Goal: Information Seeking & Learning: Find specific fact

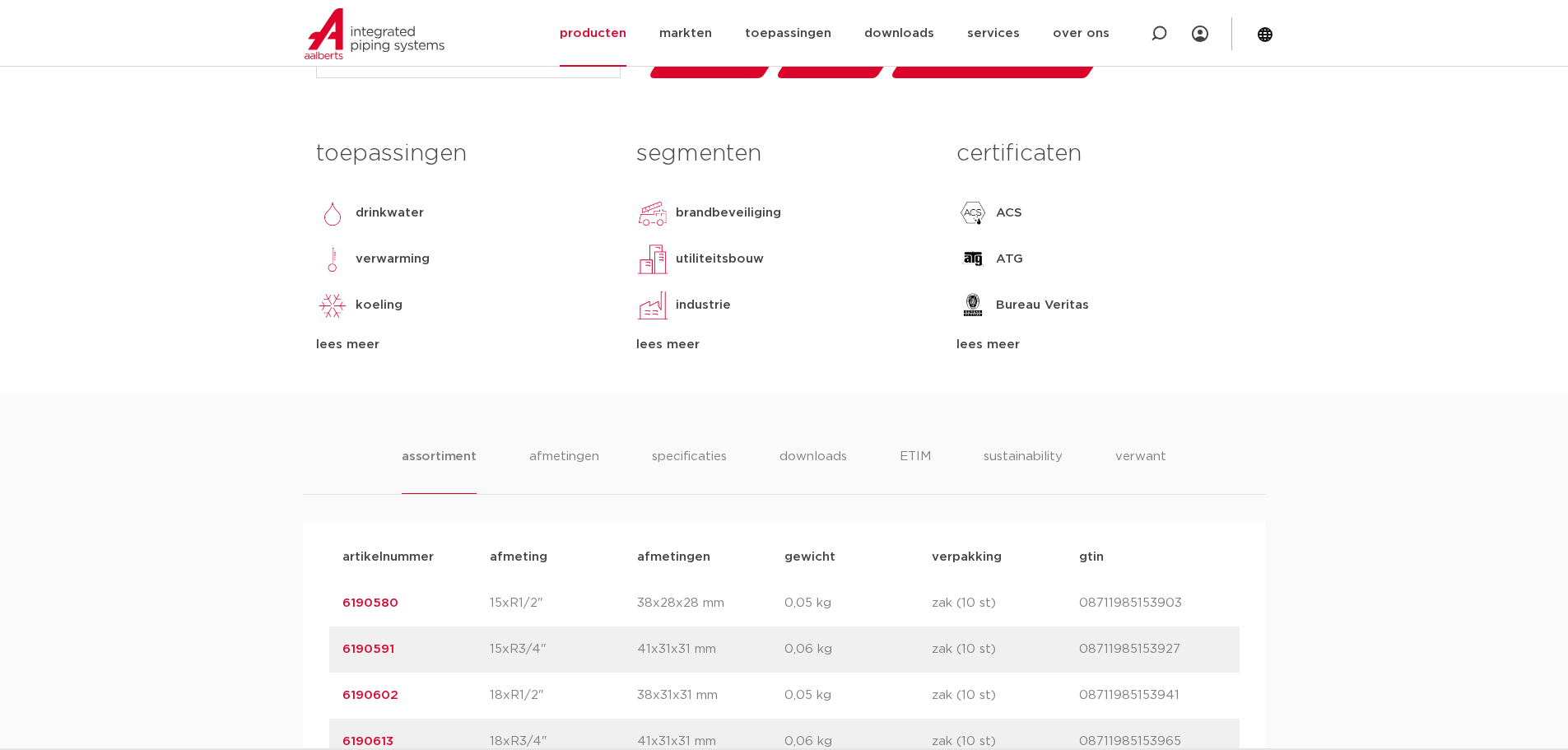
scroll to position [412, 0]
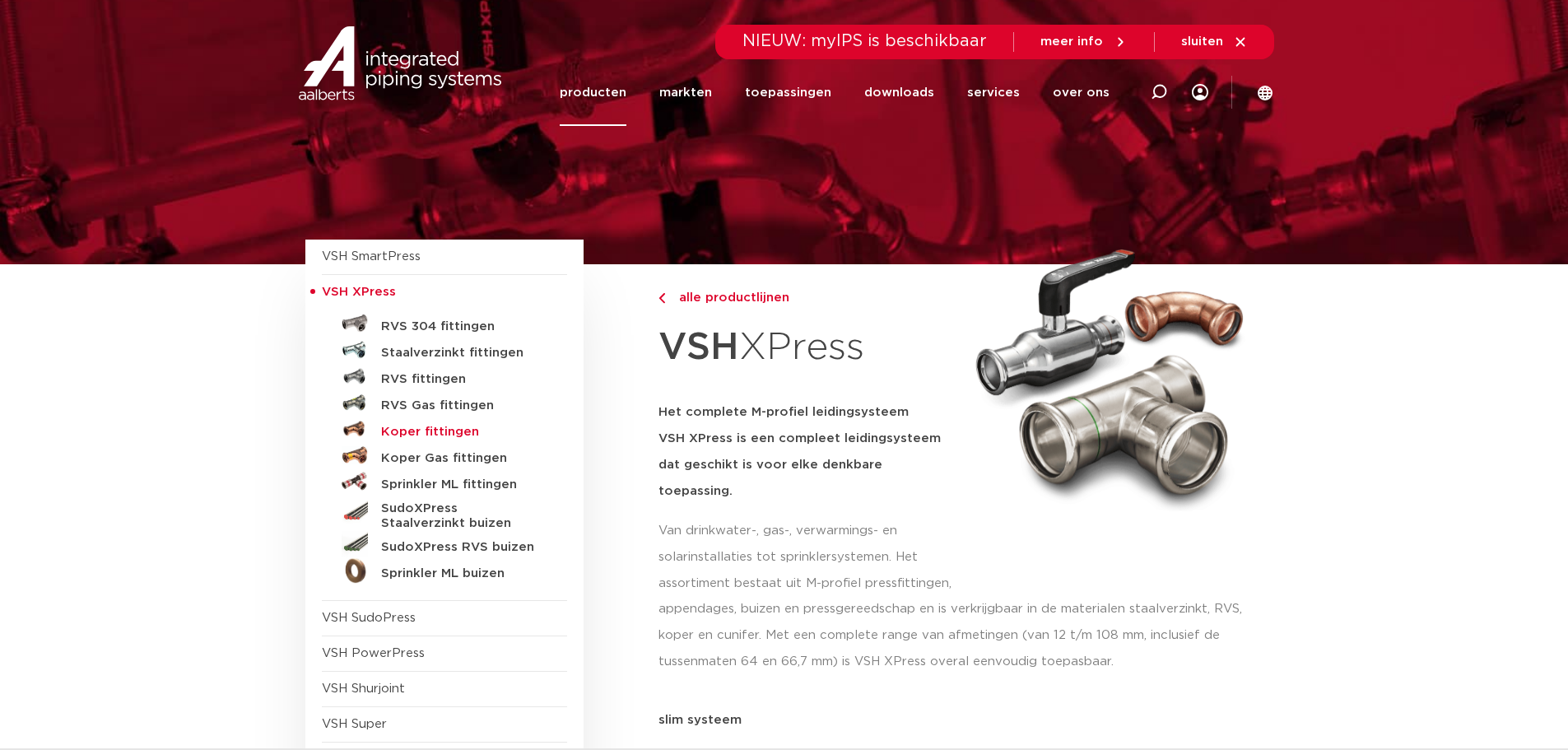
click at [445, 437] on h5 "Koper fittingen" at bounding box center [463, 433] width 163 height 15
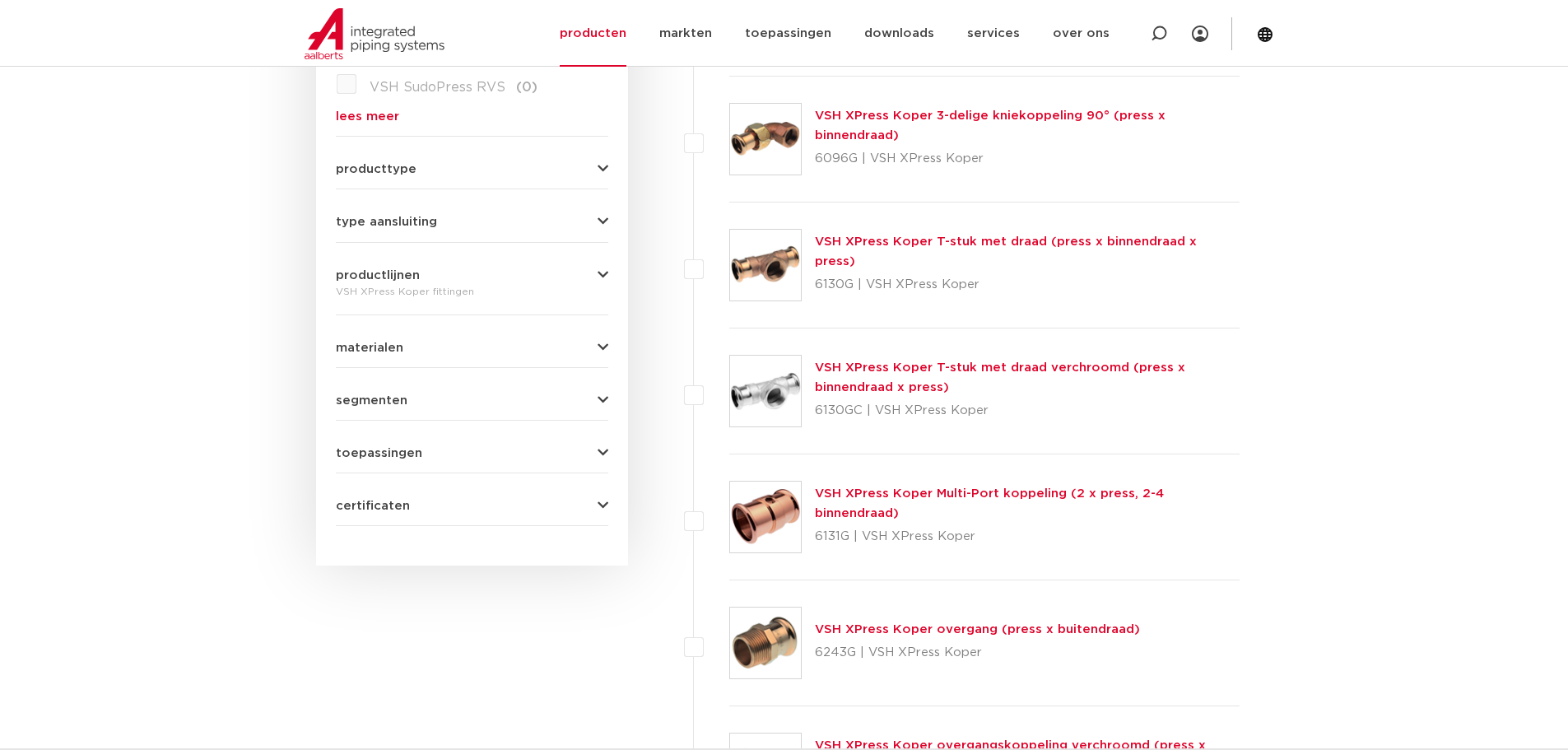
scroll to position [246, 0]
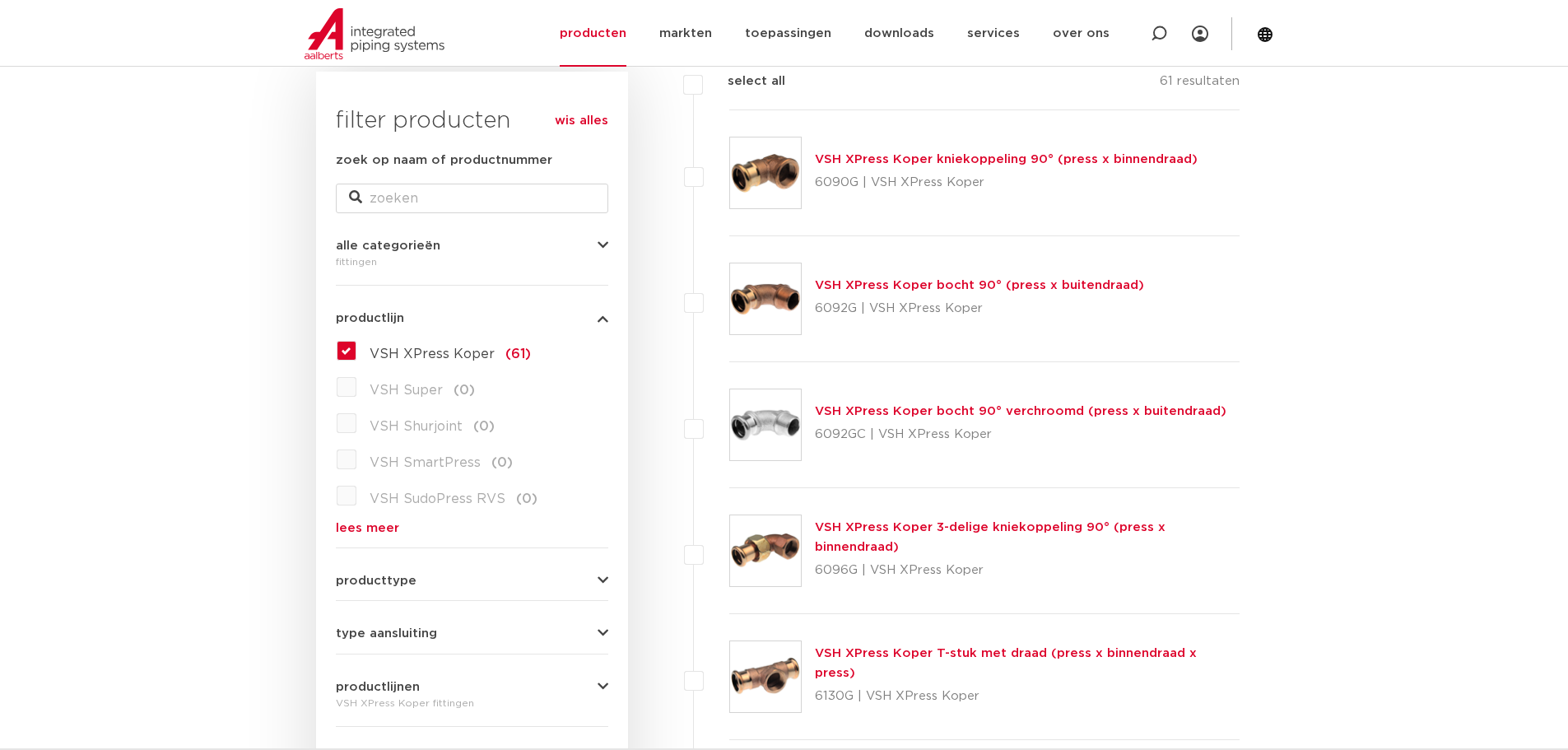
click at [379, 522] on link "lees meer" at bounding box center [472, 529] width 272 height 13
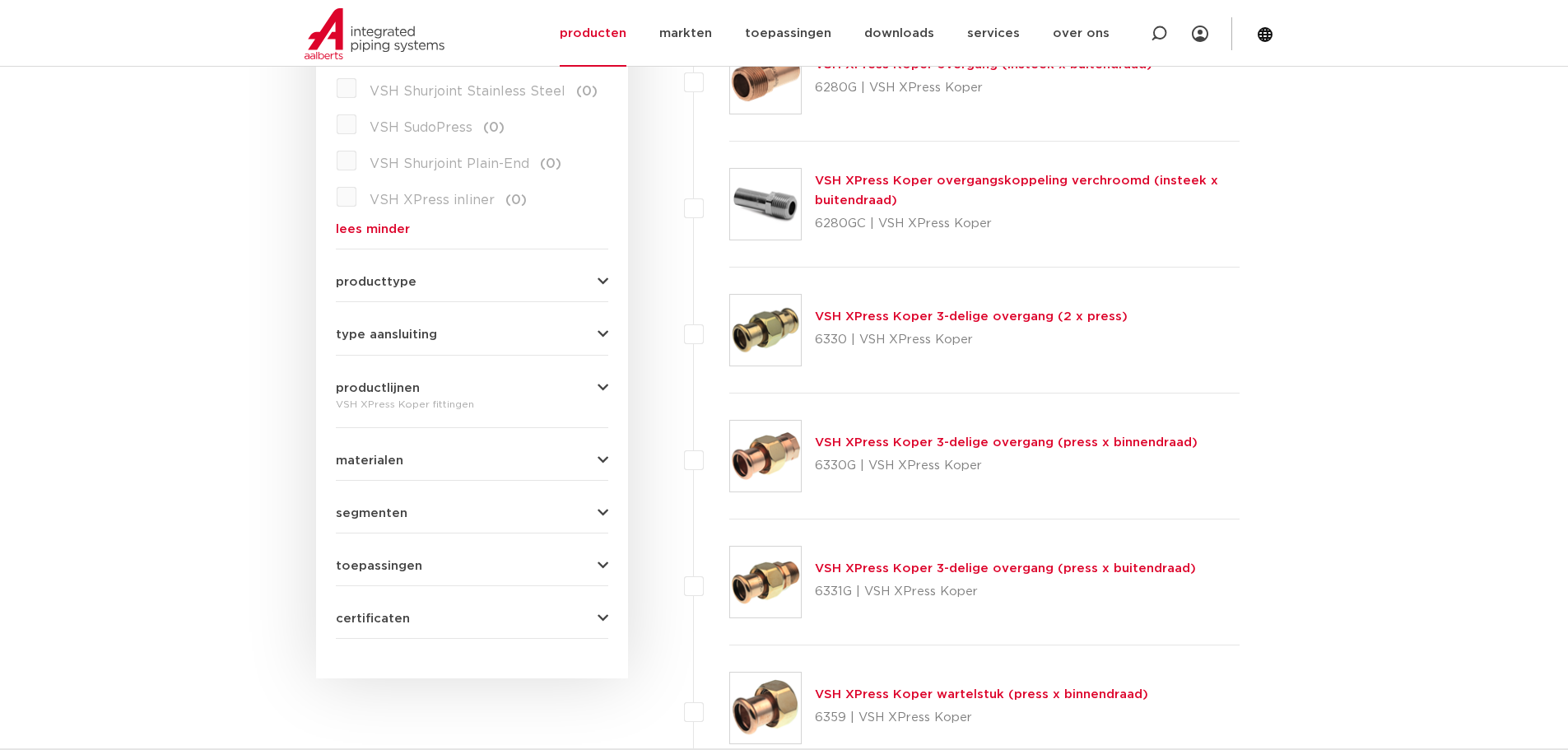
scroll to position [1893, 0]
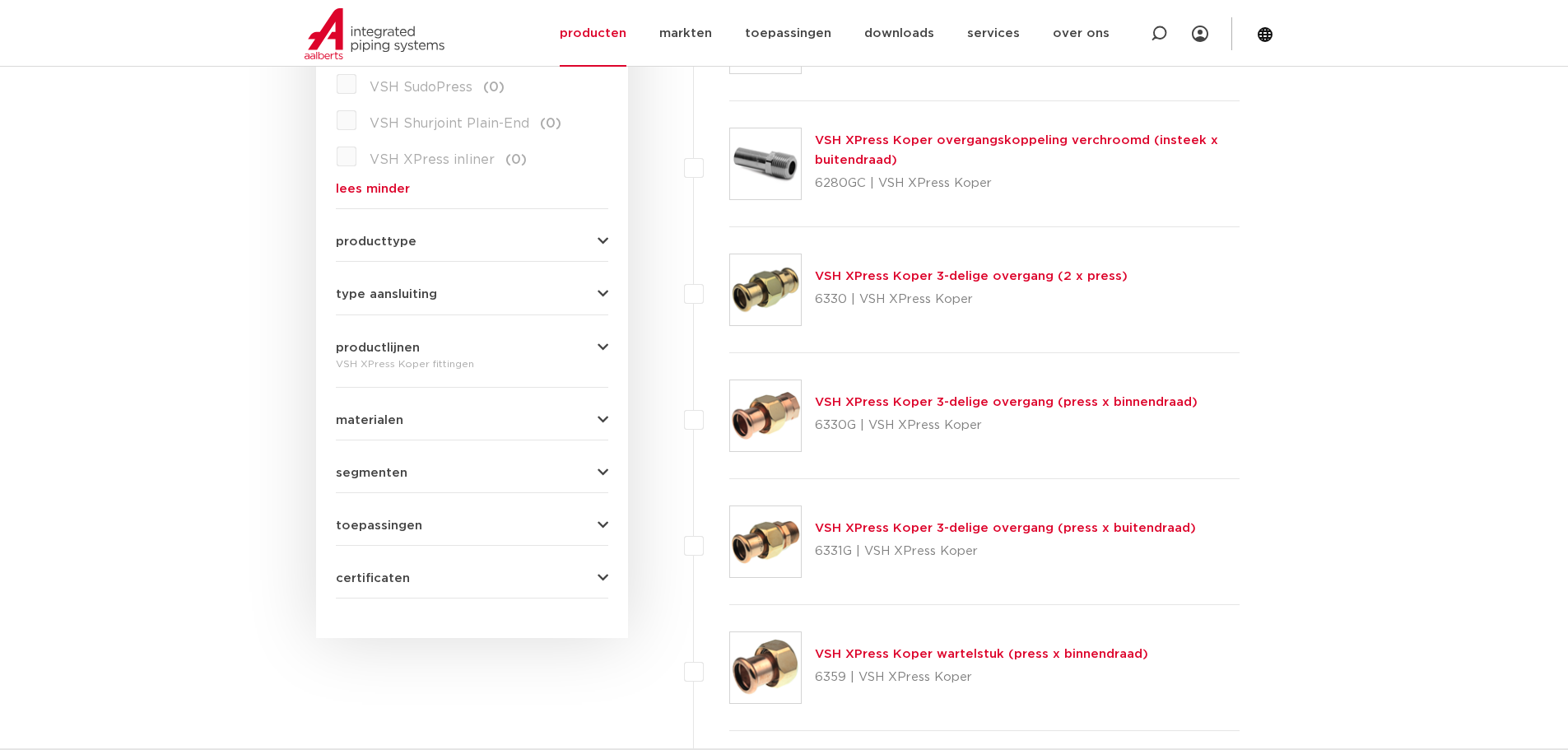
click at [485, 236] on button "producttype" at bounding box center [472, 242] width 272 height 13
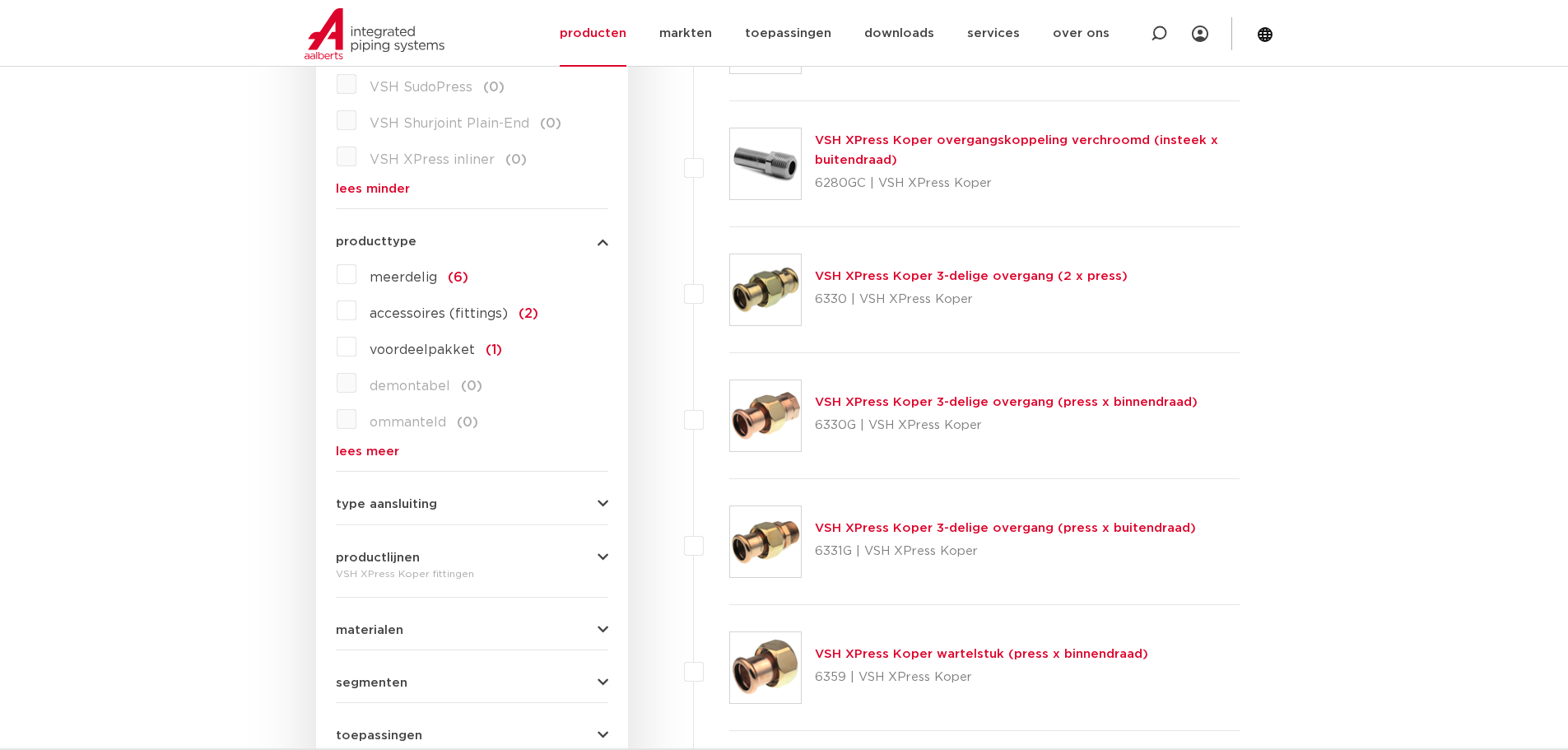
click at [485, 236] on button "producttype" at bounding box center [472, 242] width 272 height 13
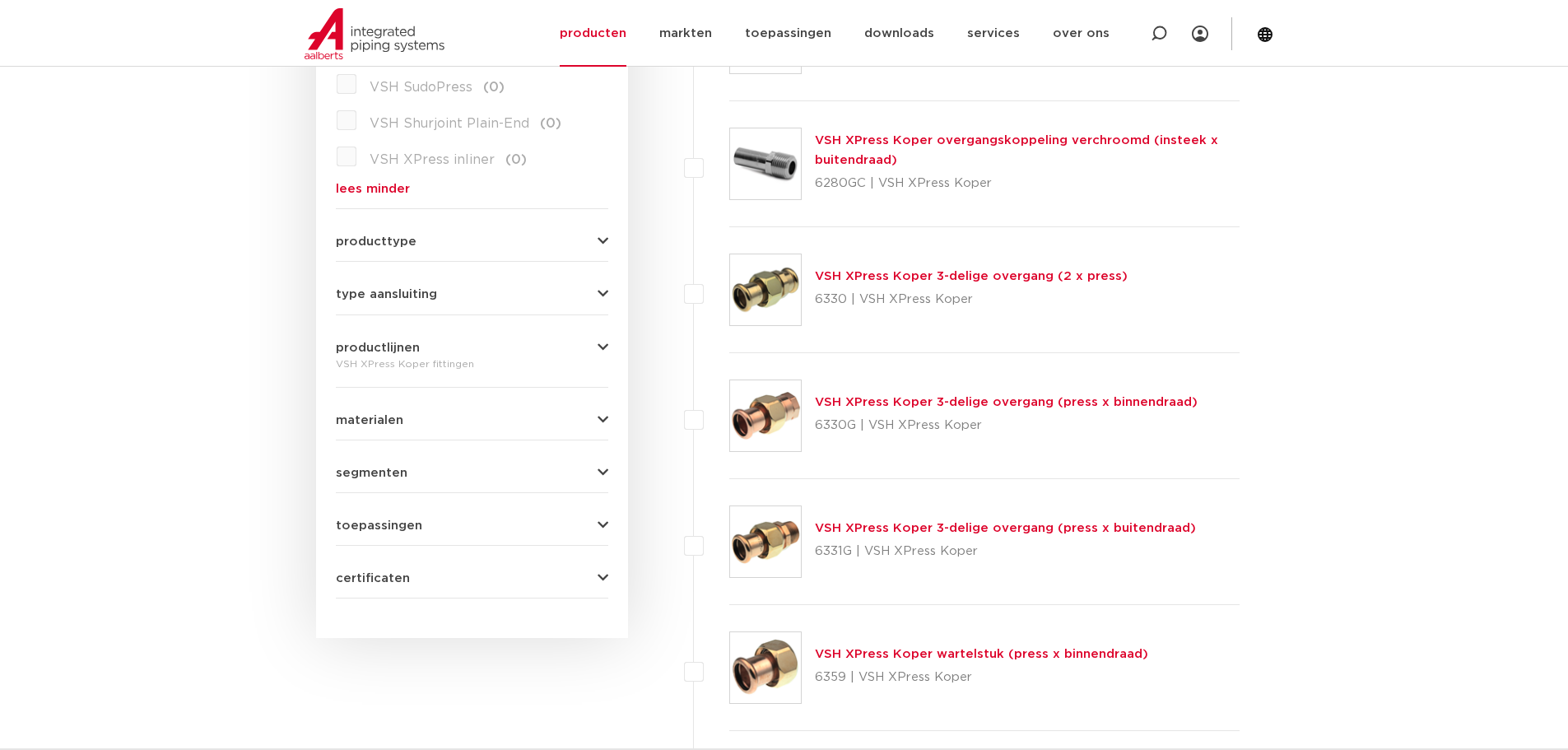
click at [437, 354] on div "VSH XPress Koper fittingen" at bounding box center [472, 364] width 272 height 20
click at [448, 342] on button "productlijnen" at bounding box center [472, 348] width 272 height 13
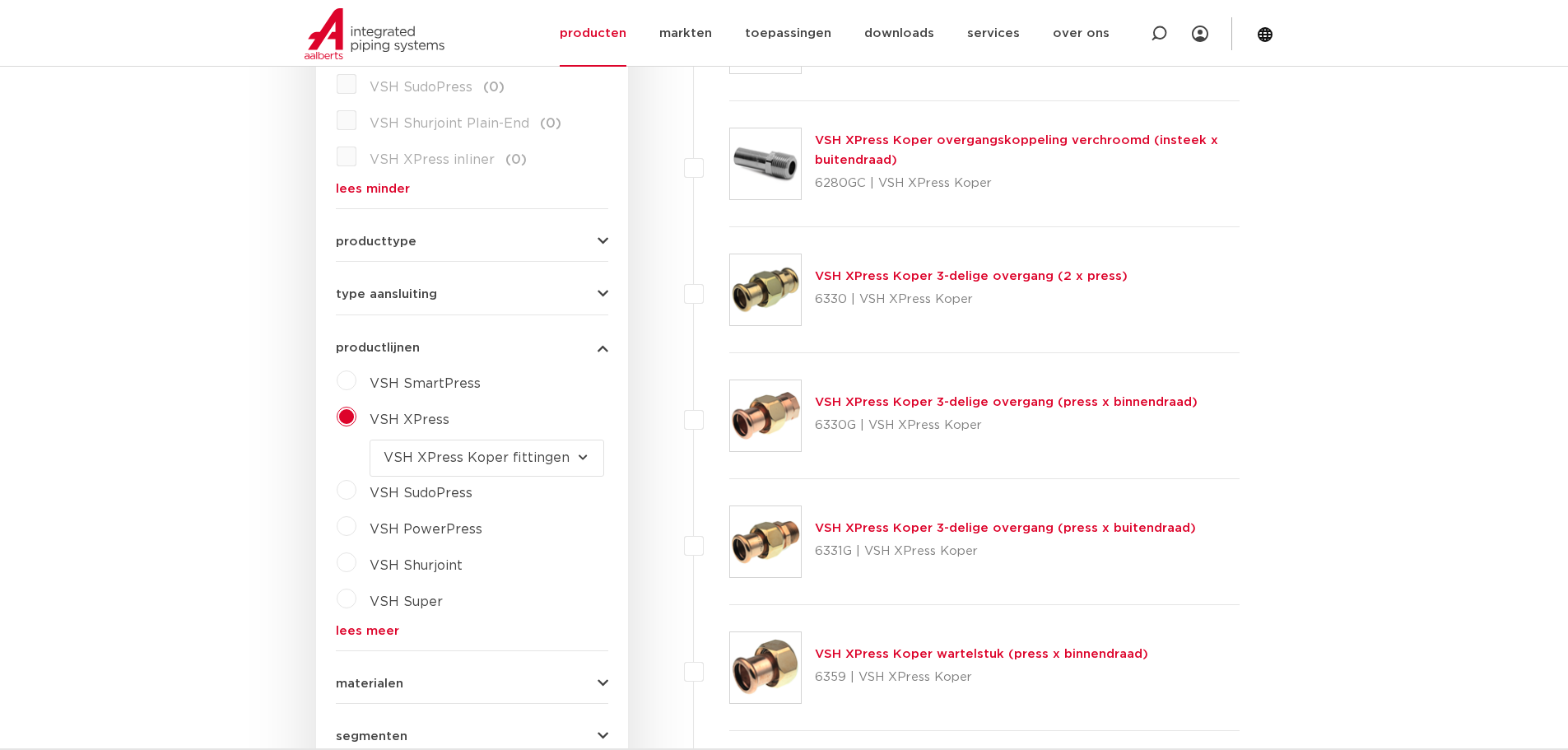
click at [542, 440] on select "maak een keuze VSH XPress RVS 304 fittingen VSH XPress Staalverzinkt fittingen …" at bounding box center [486, 458] width 235 height 38
click at [536, 440] on select "maak een keuze VSH XPress RVS 304 fittingen VSH XPress Staalverzinkt fittingen …" at bounding box center [486, 458] width 235 height 38
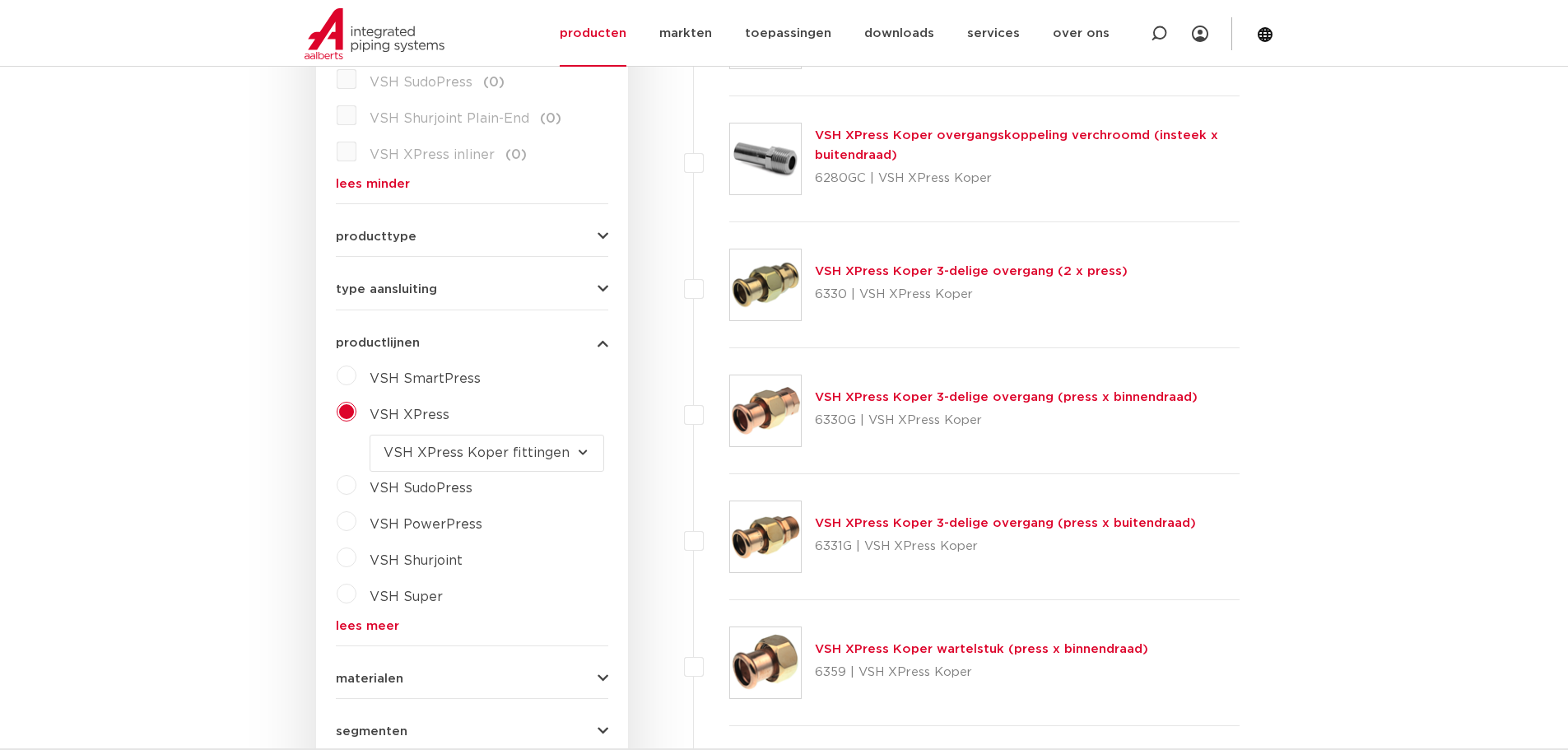
scroll to position [1976, 0]
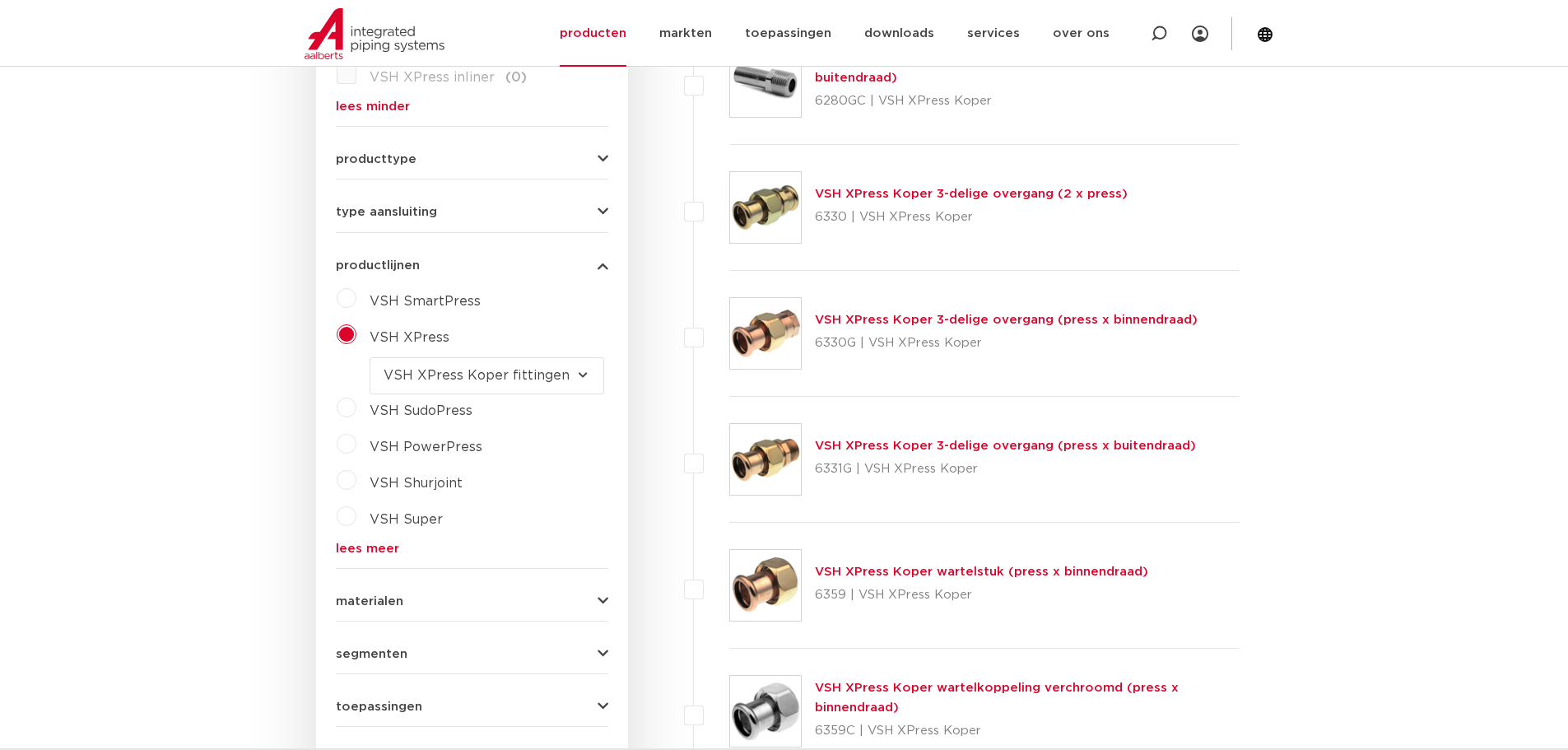
click at [500, 362] on select "maak een keuze VSH XPress RVS 304 fittingen VSH XPress Staalverzinkt fittingen …" at bounding box center [486, 376] width 235 height 38
click at [500, 361] on select "maak een keuze VSH XPress RVS 304 fittingen VSH XPress Staalverzinkt fittingen …" at bounding box center [486, 376] width 235 height 38
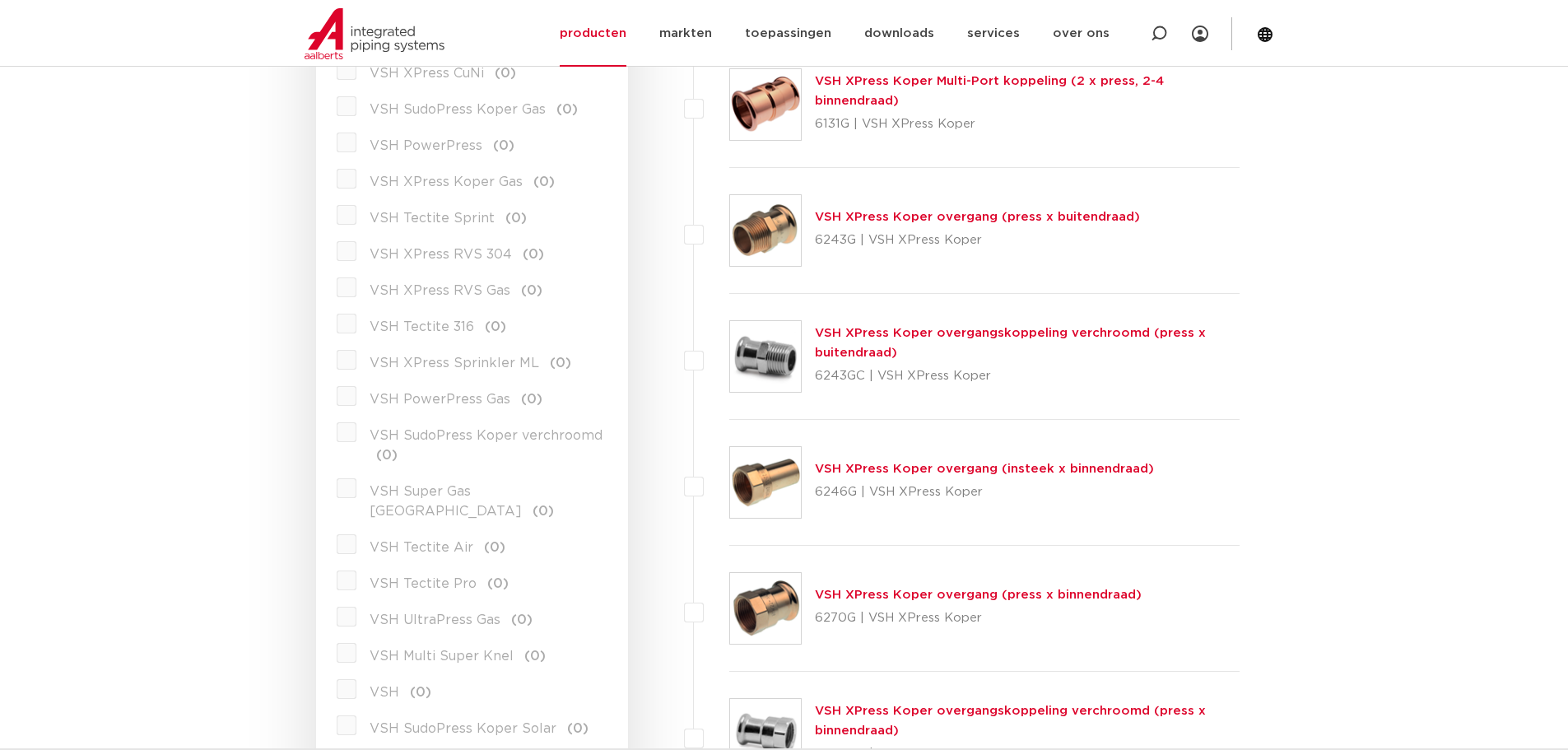
scroll to position [1070, 0]
click at [960, 212] on link "VSH XPress Koper overgang (press x buitendraad)" at bounding box center [977, 218] width 325 height 13
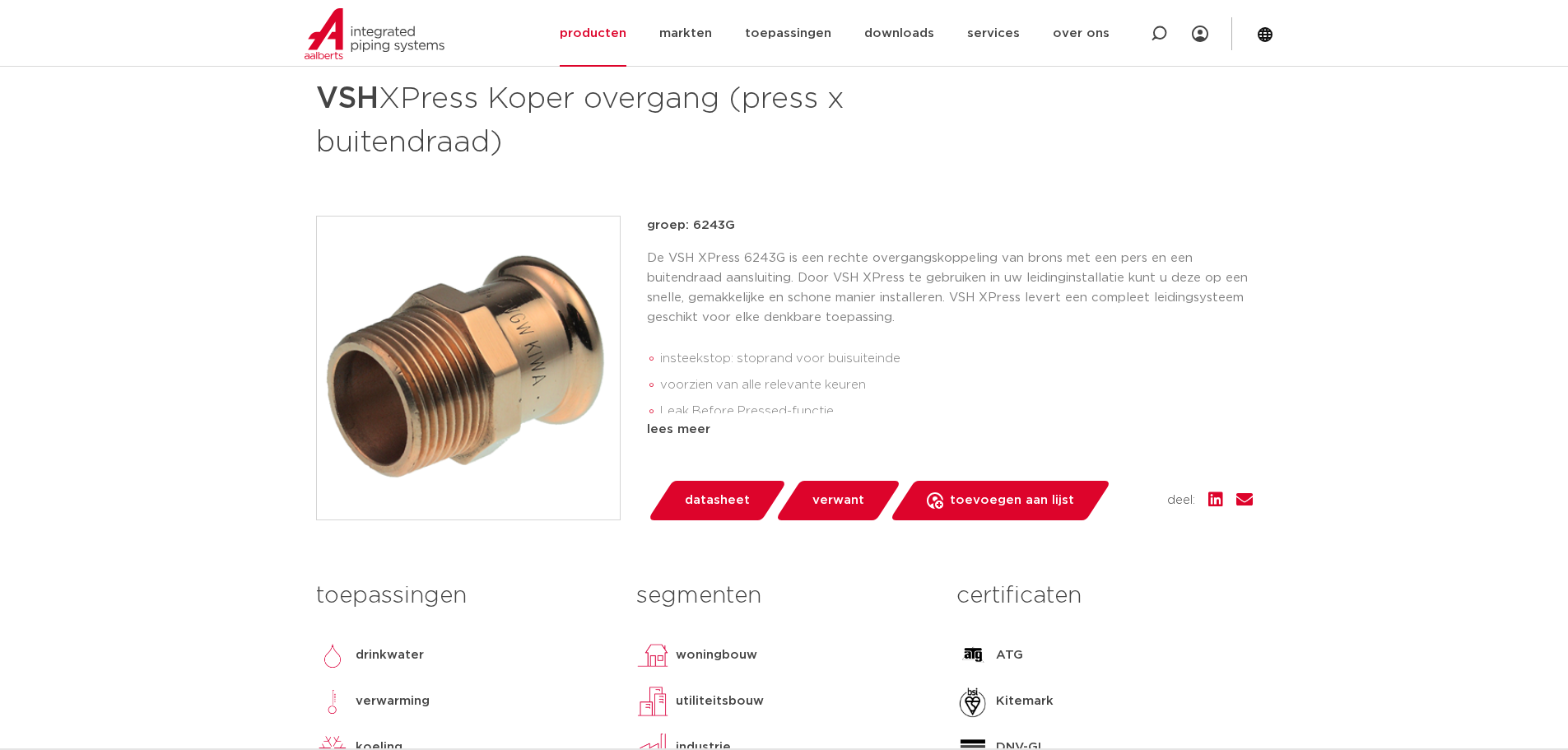
scroll to position [247, 0]
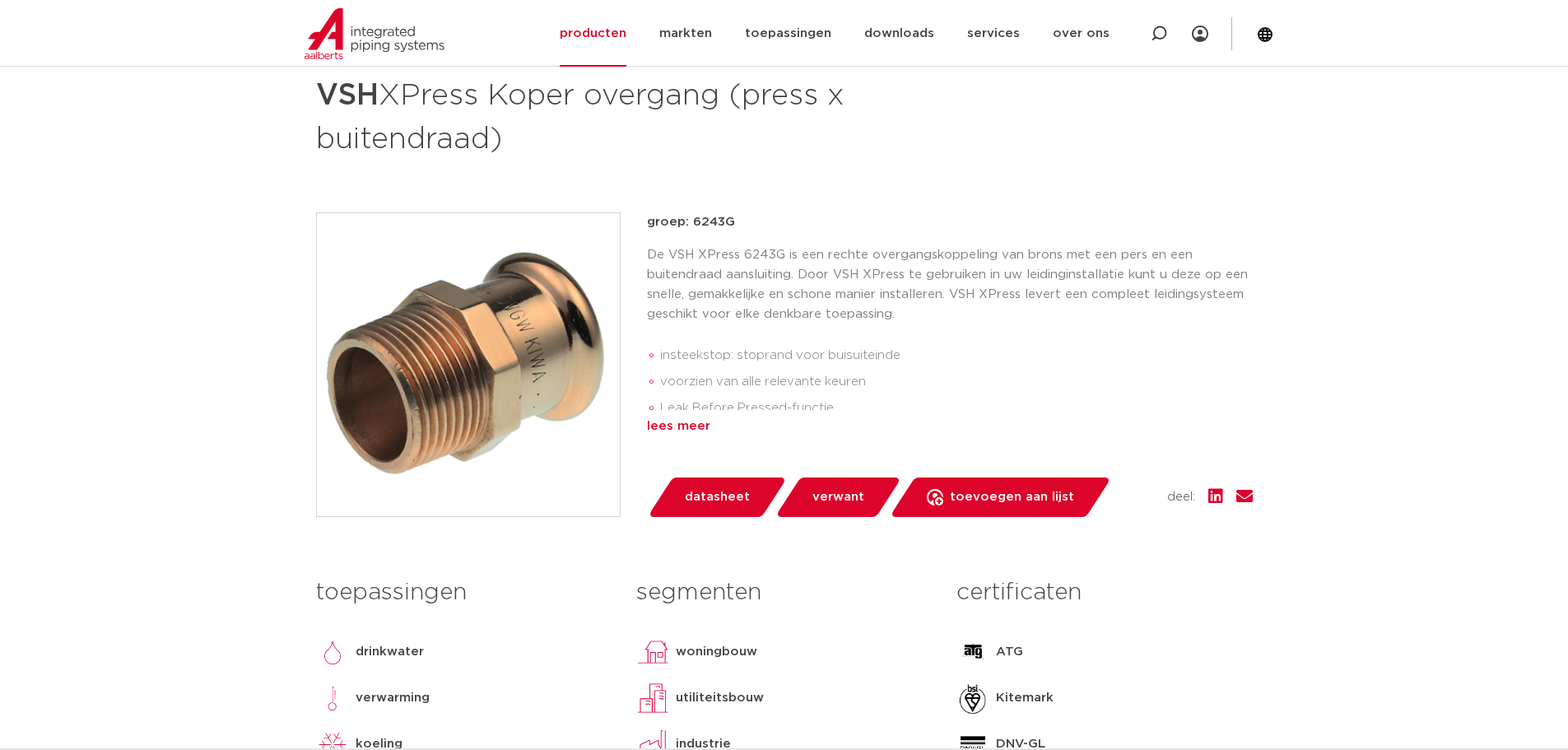
click at [674, 424] on div "lees meer" at bounding box center [950, 427] width 606 height 20
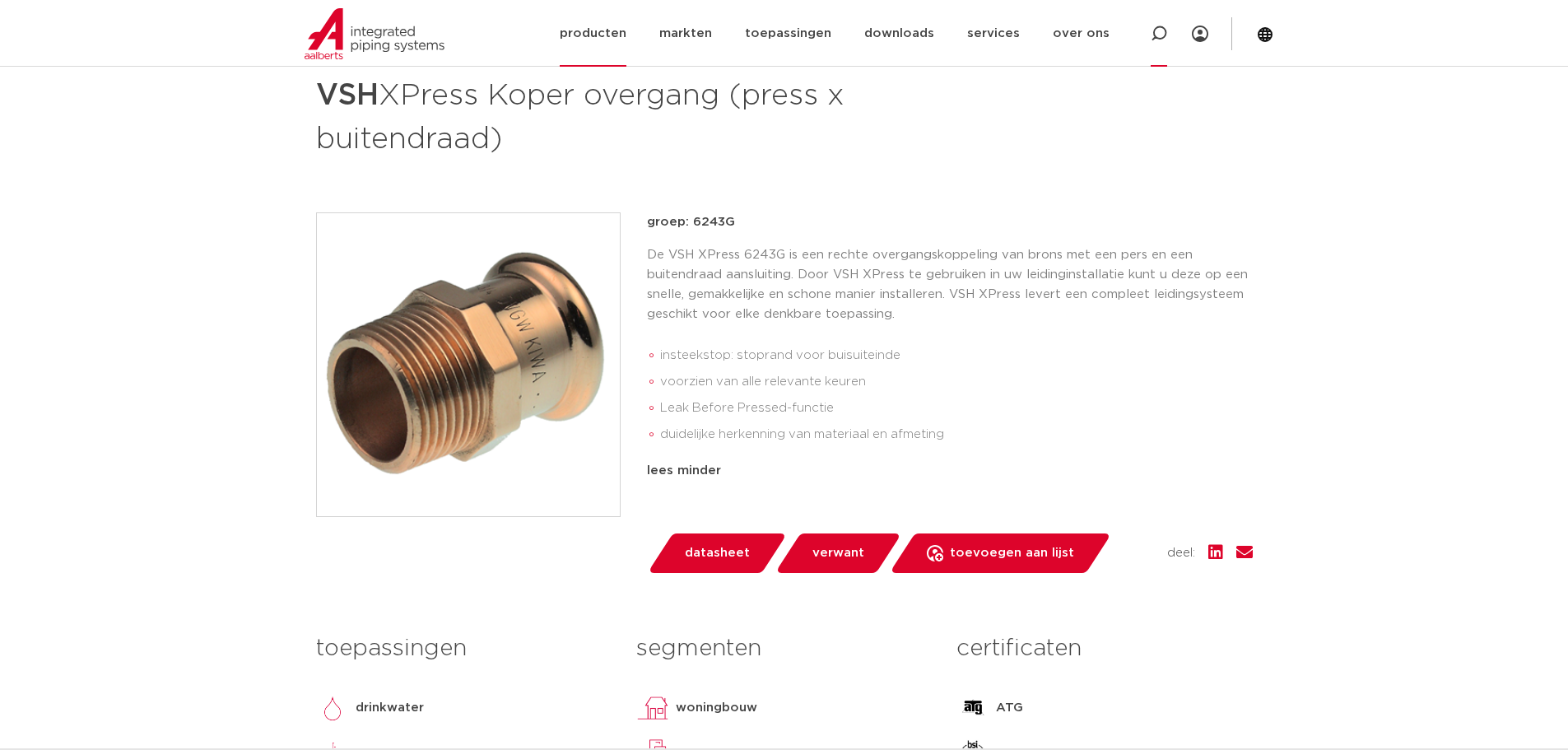
click at [1158, 34] on icon at bounding box center [1159, 34] width 16 height 16
type input "knel"
click button "Zoeken" at bounding box center [0, 0] width 0 height 0
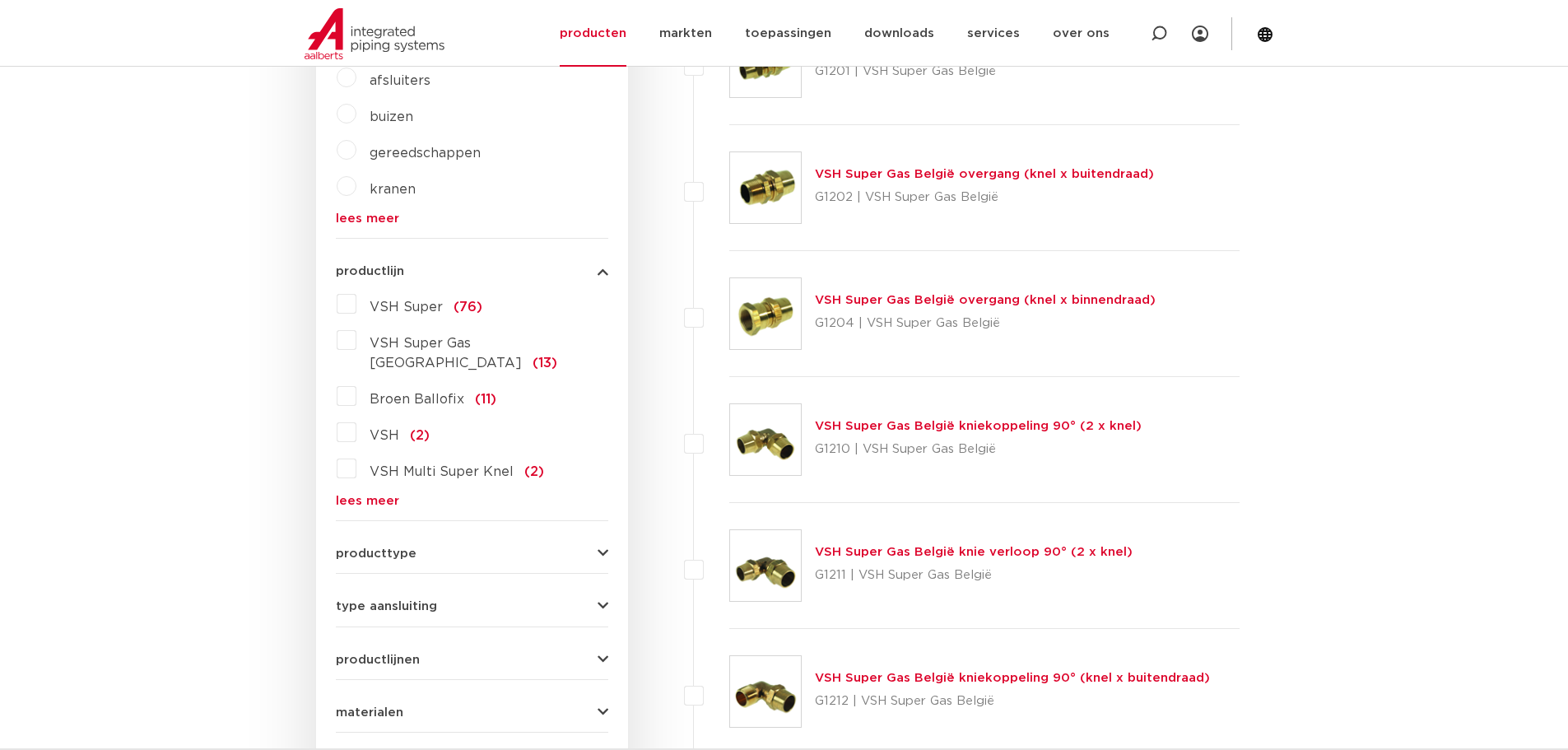
scroll to position [658, 0]
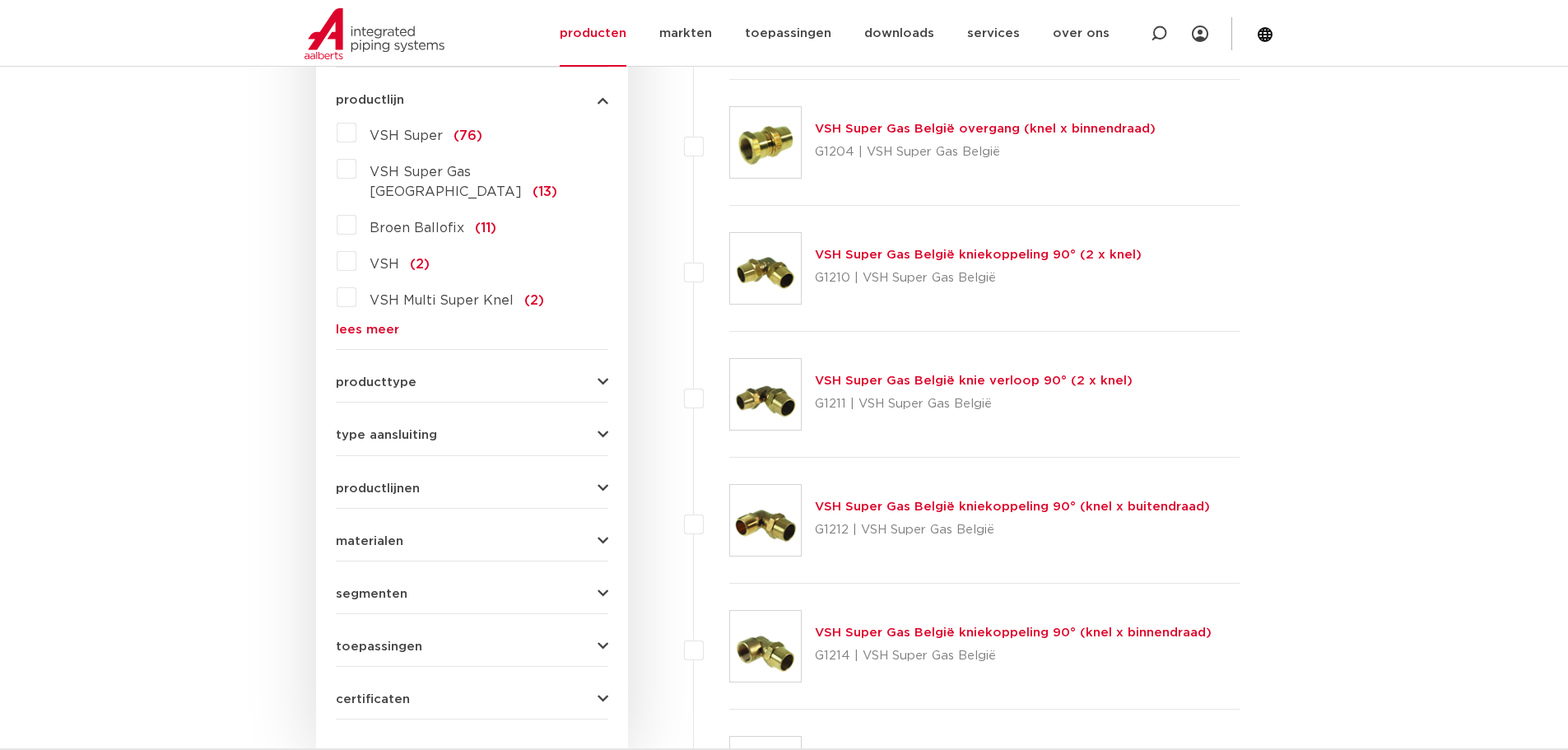
click at [418, 535] on button "materialen" at bounding box center [472, 541] width 272 height 13
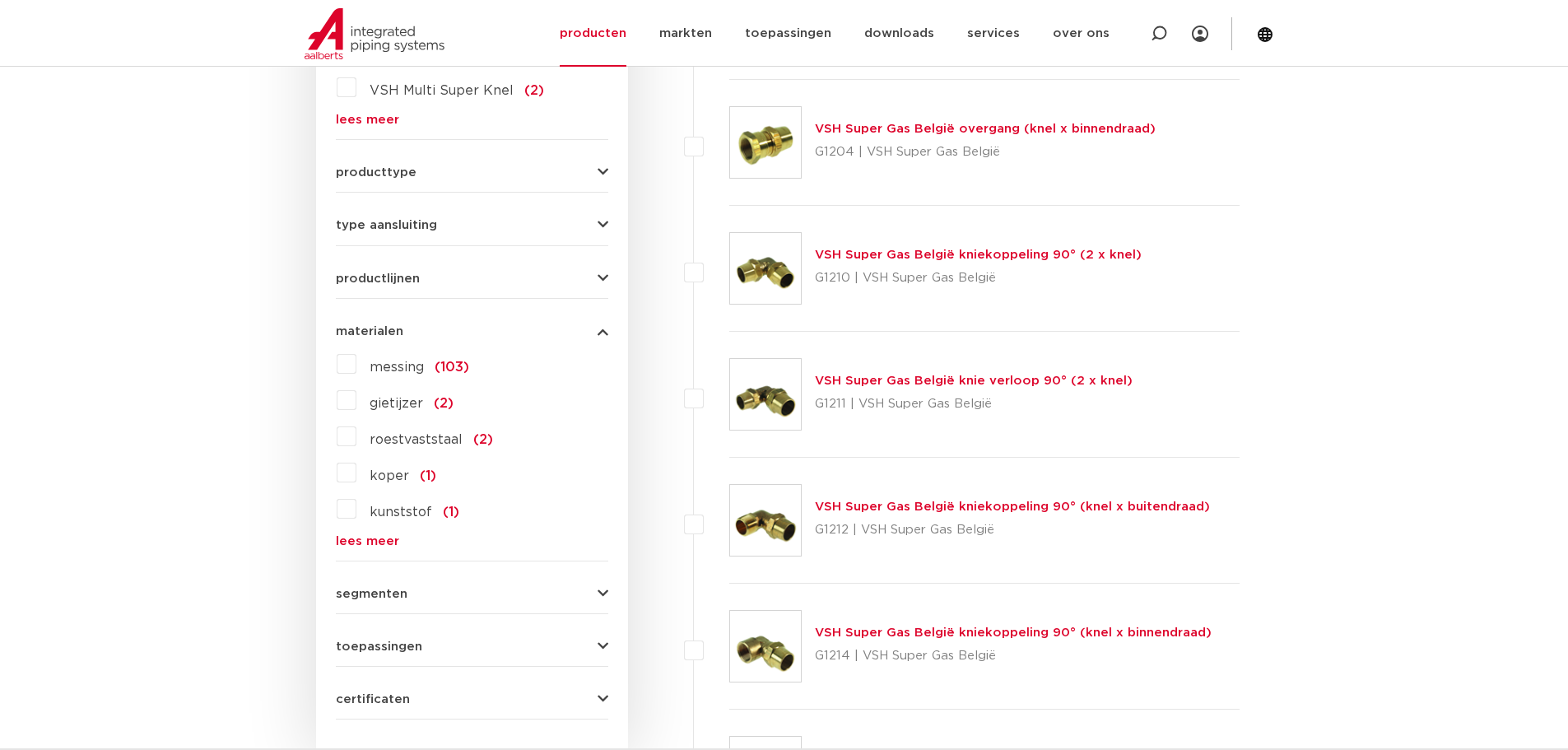
scroll to position [809, 0]
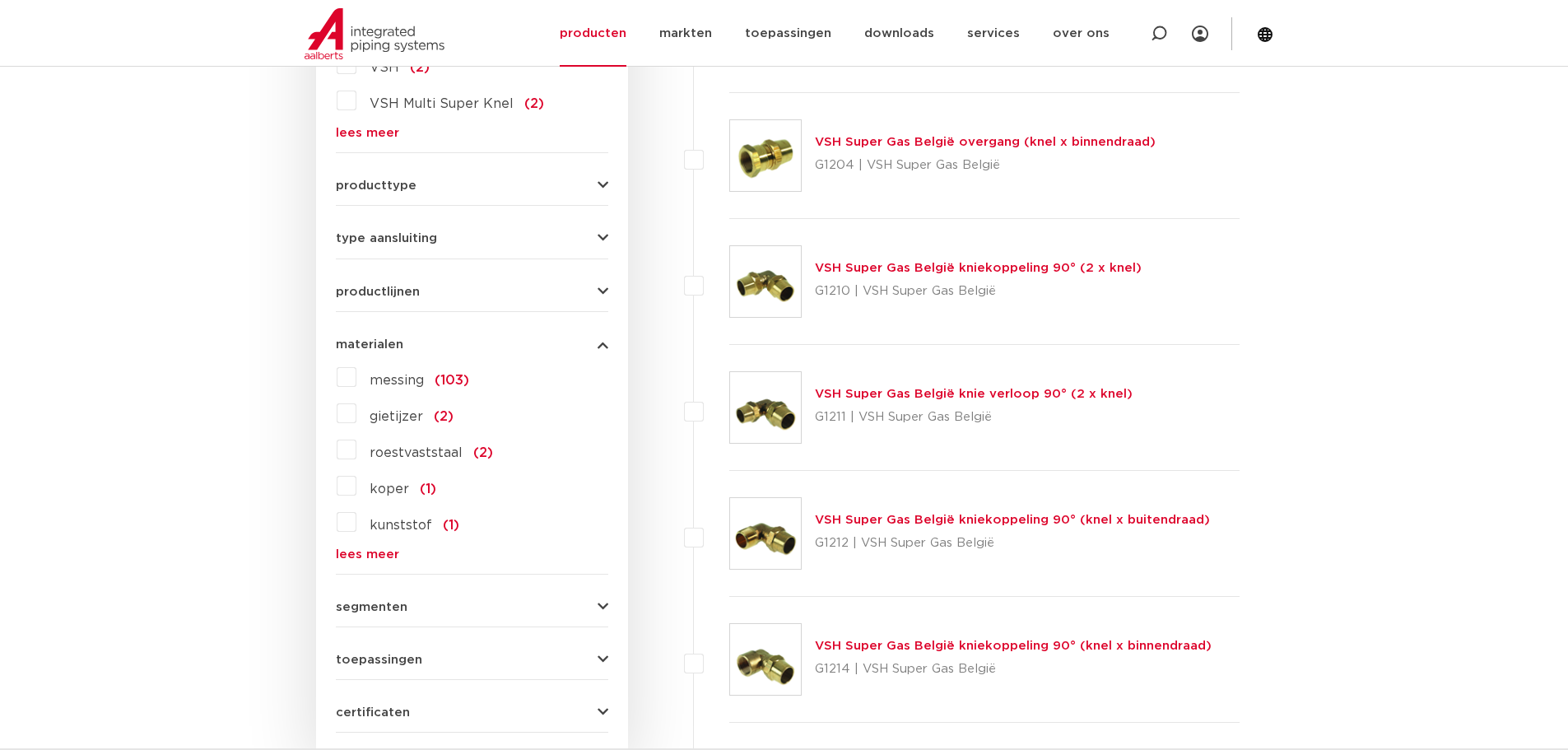
click at [389, 483] on span "koper" at bounding box center [389, 489] width 39 height 13
click at [0, 0] on input "koper (1)" at bounding box center [0, 0] width 0 height 0
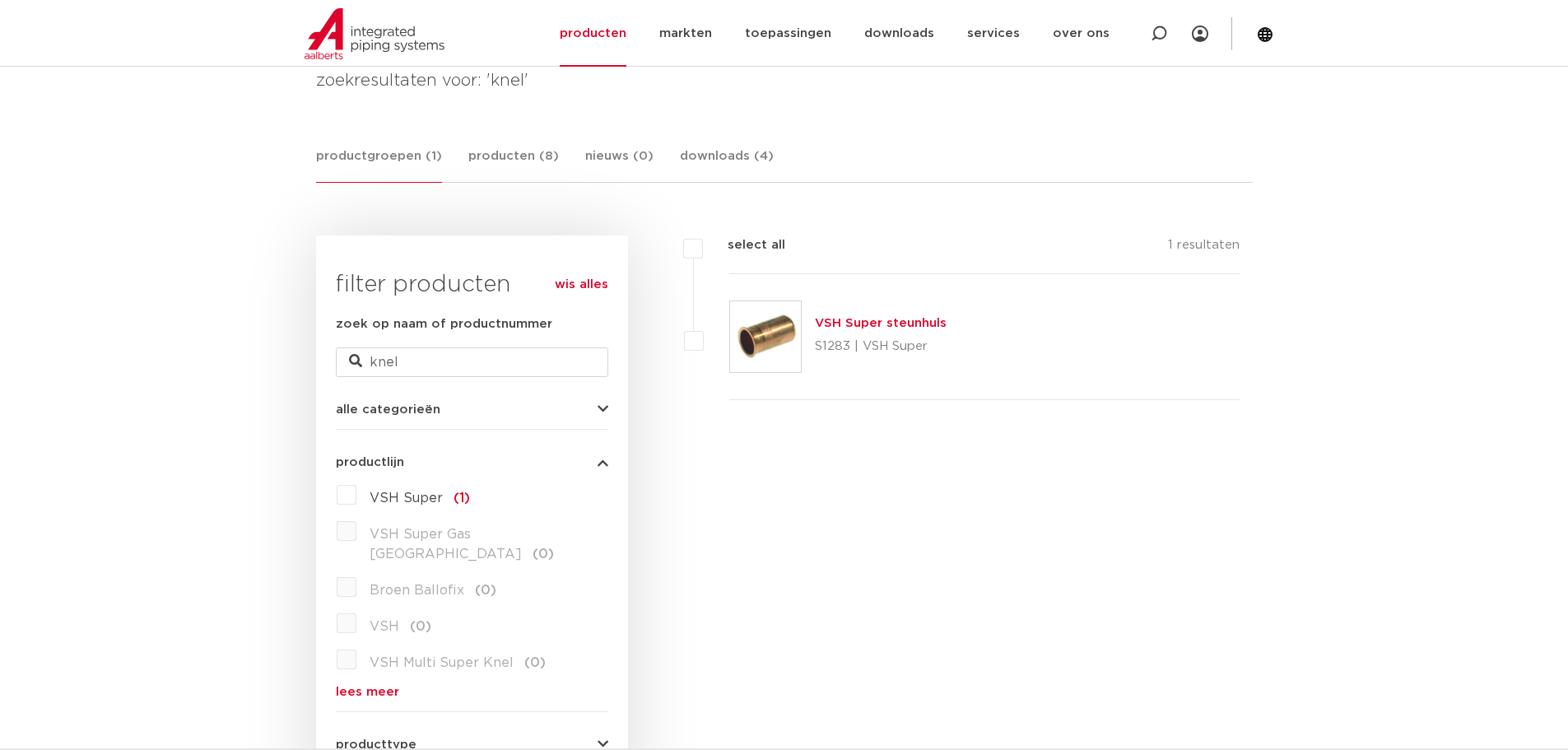
scroll to position [69, 0]
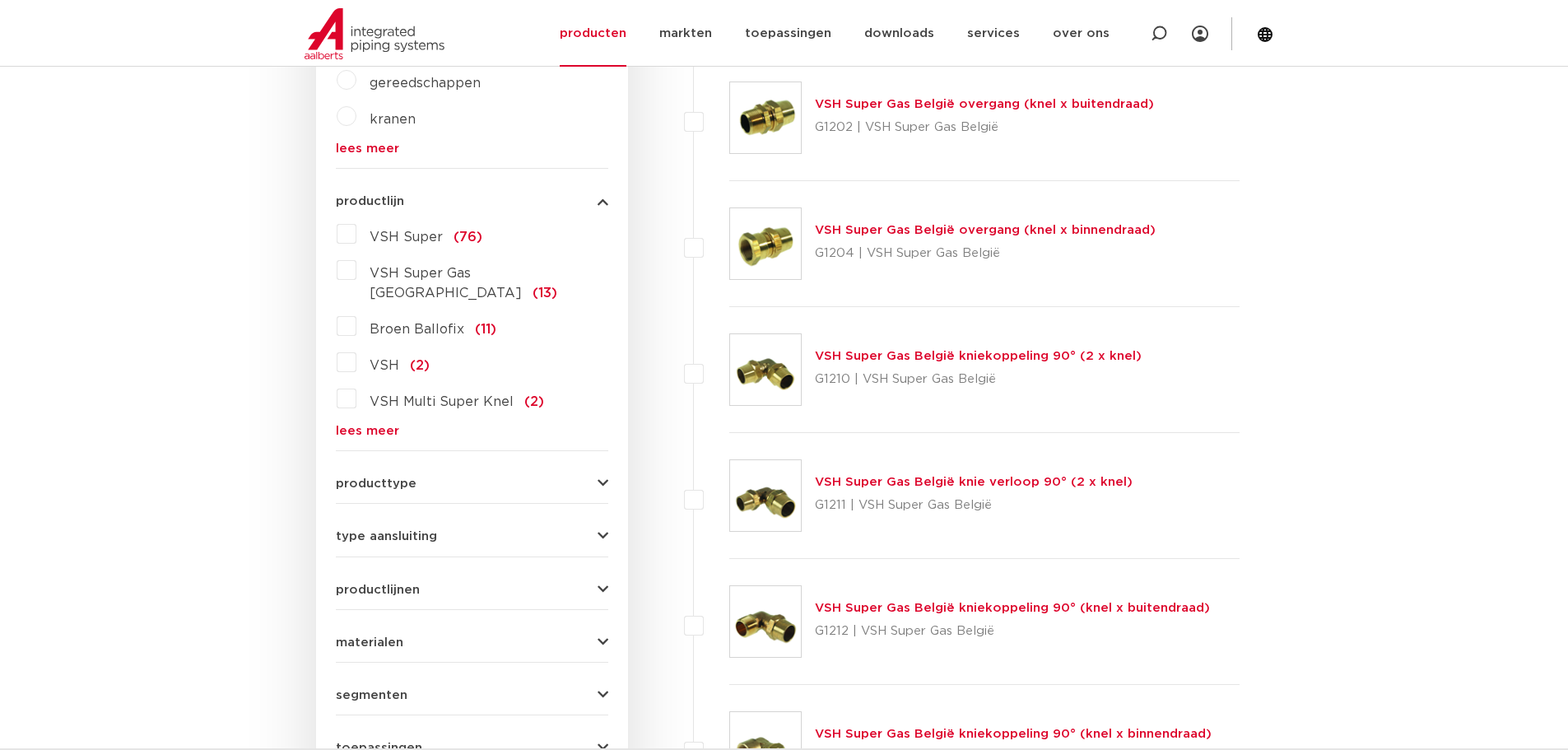
scroll to position [727, 0]
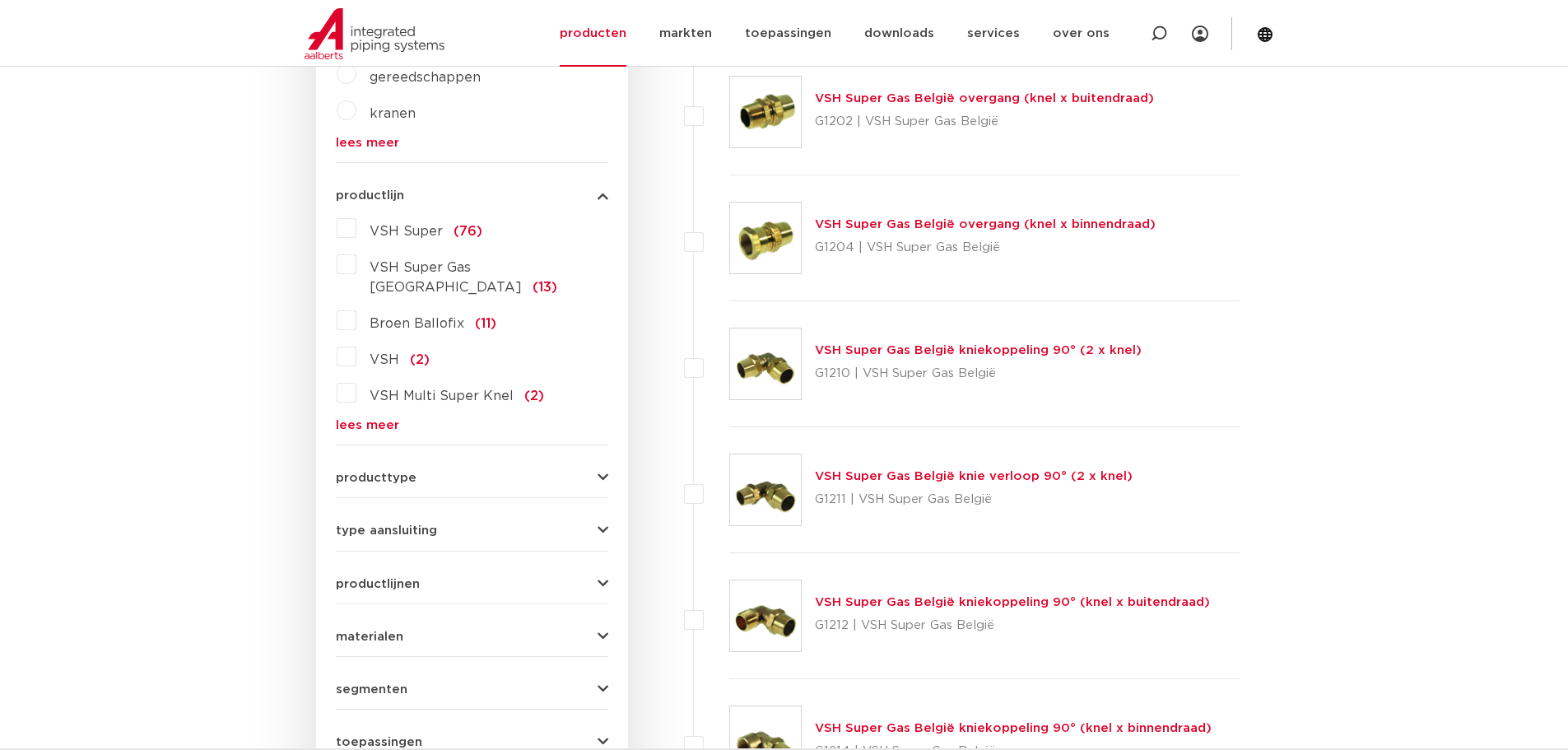
click at [367, 419] on link "lees meer" at bounding box center [472, 425] width 272 height 13
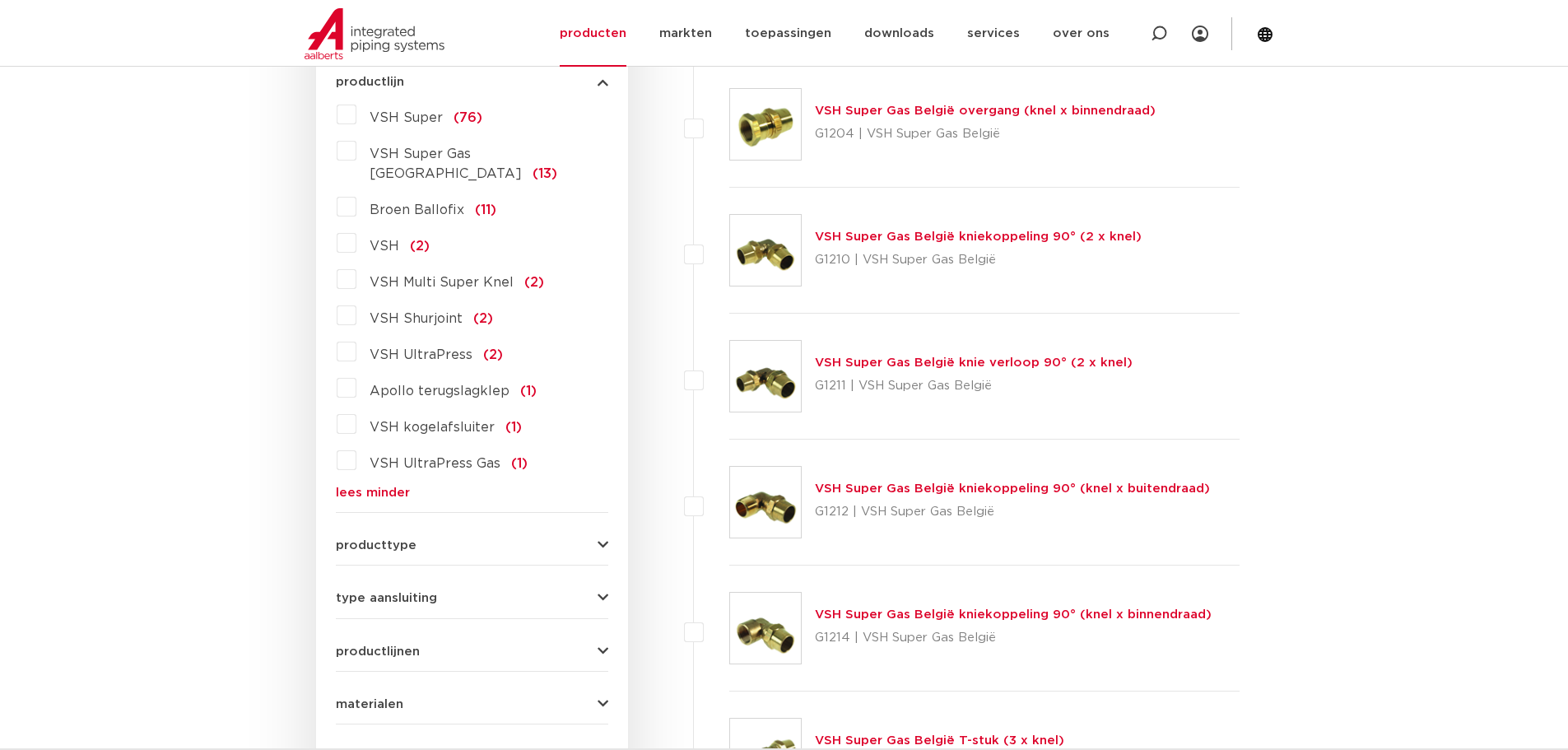
scroll to position [645, 0]
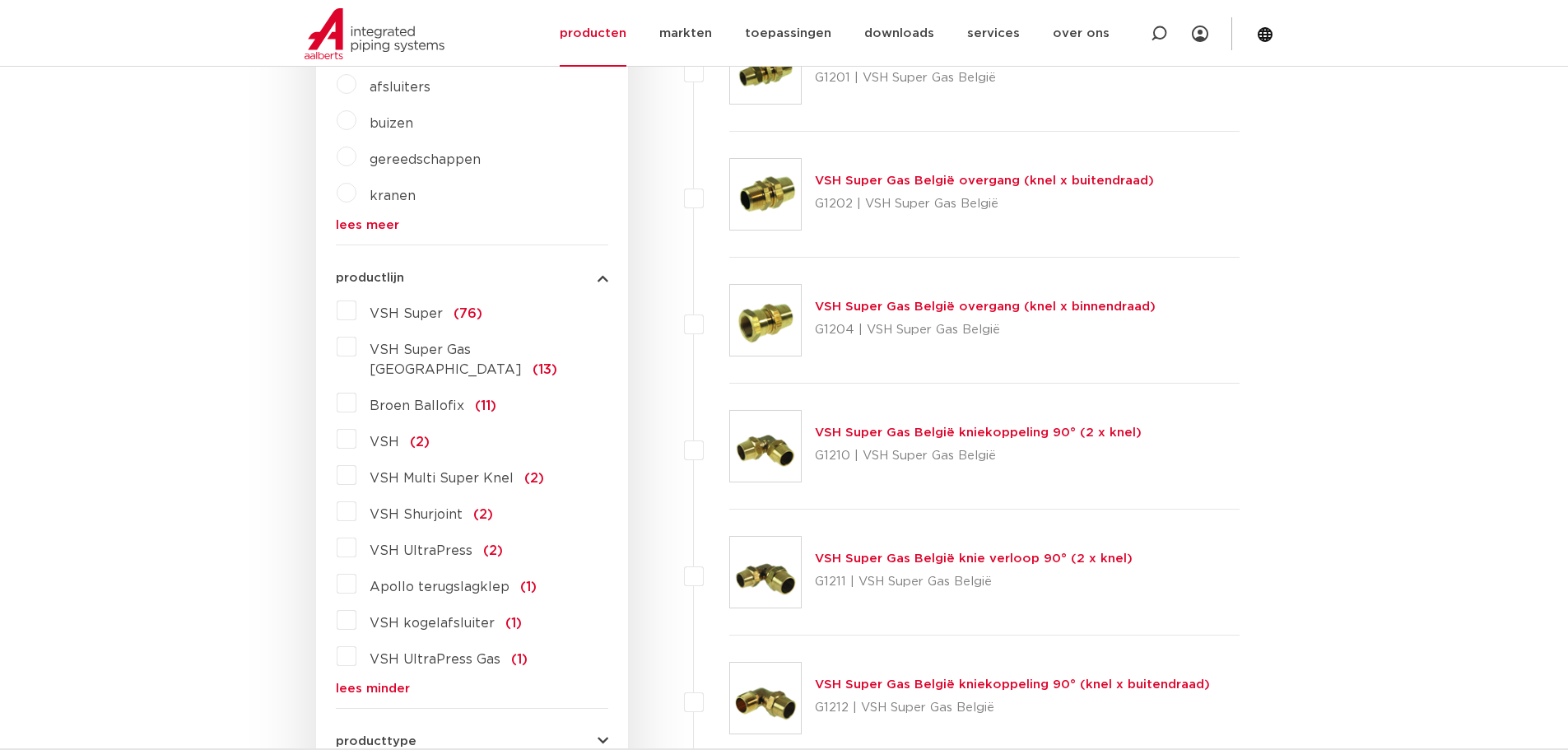
click at [426, 316] on span "VSH Super" at bounding box center [406, 314] width 73 height 13
click at [0, 0] on input "VSH Super (76)" at bounding box center [0, 0] width 0 height 0
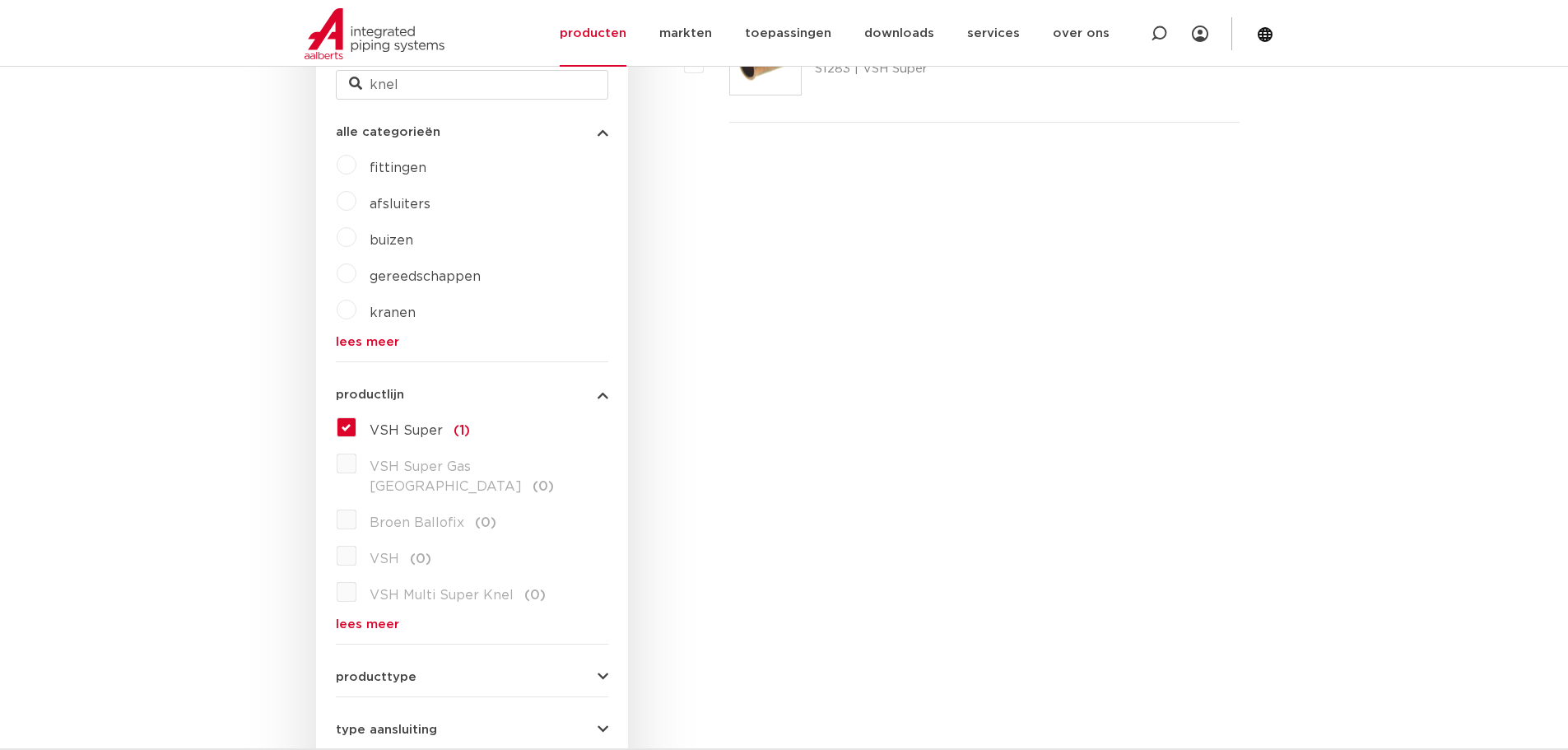
scroll to position [316, 0]
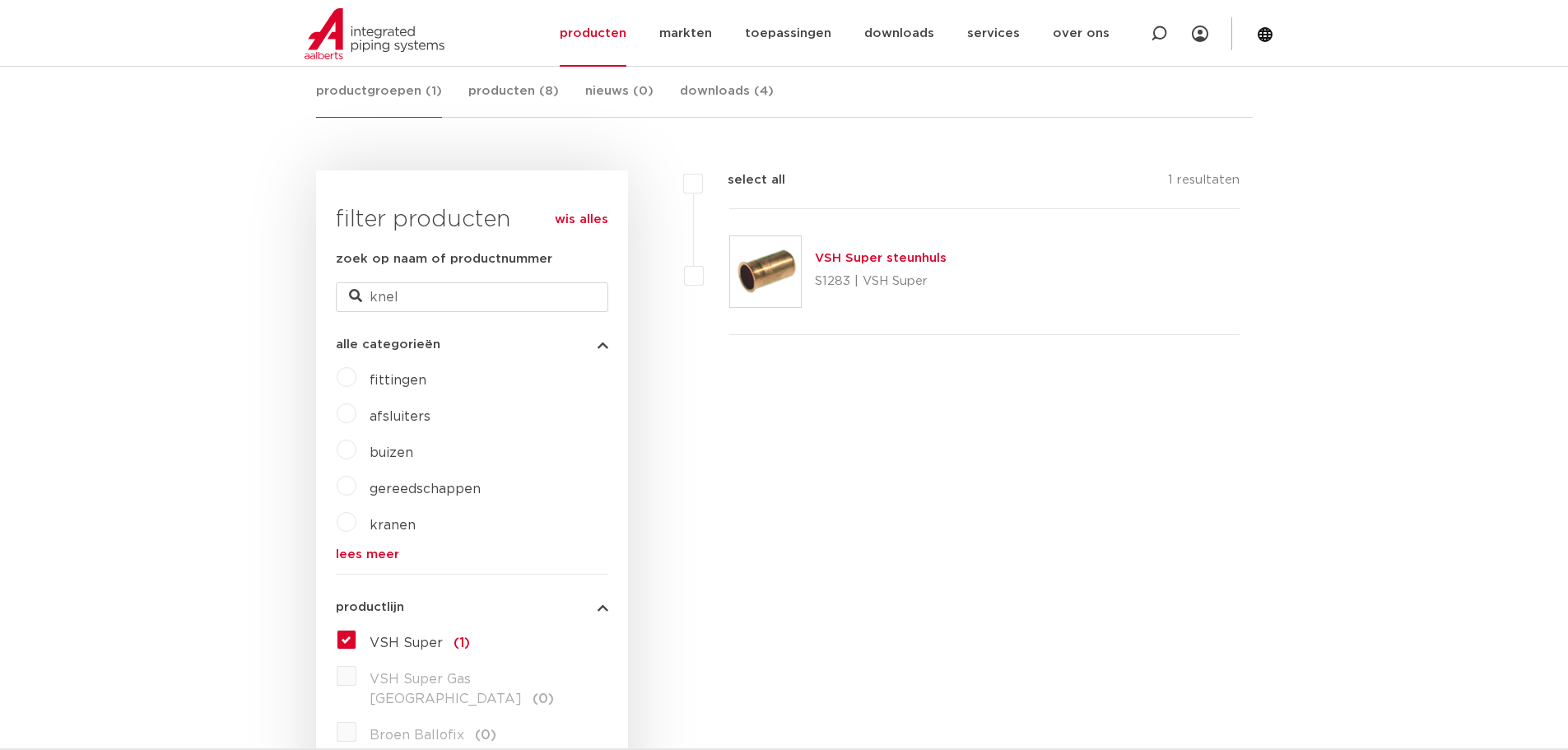
click at [886, 253] on link "VSH Super steunhuls" at bounding box center [880, 259] width 132 height 13
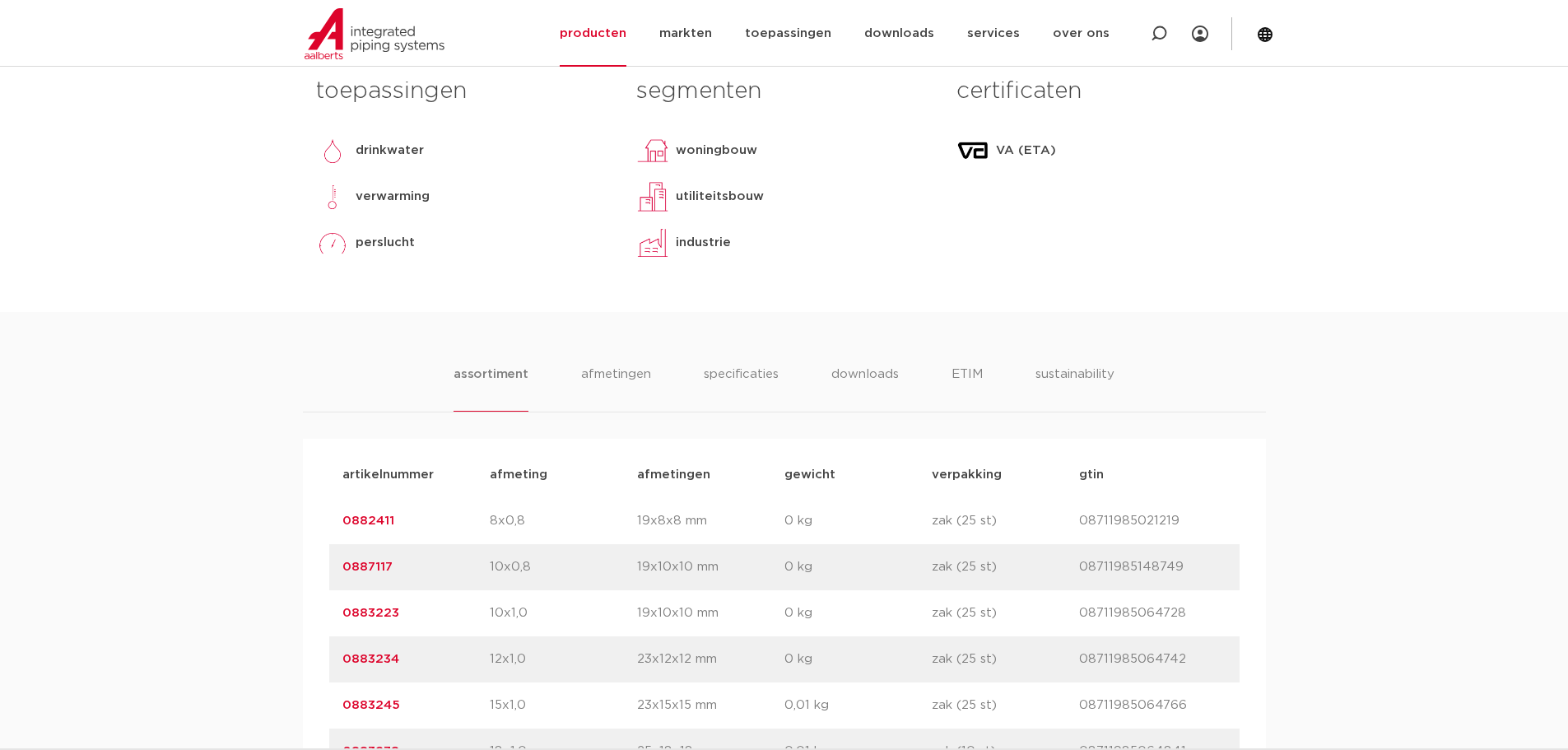
scroll to position [494, 0]
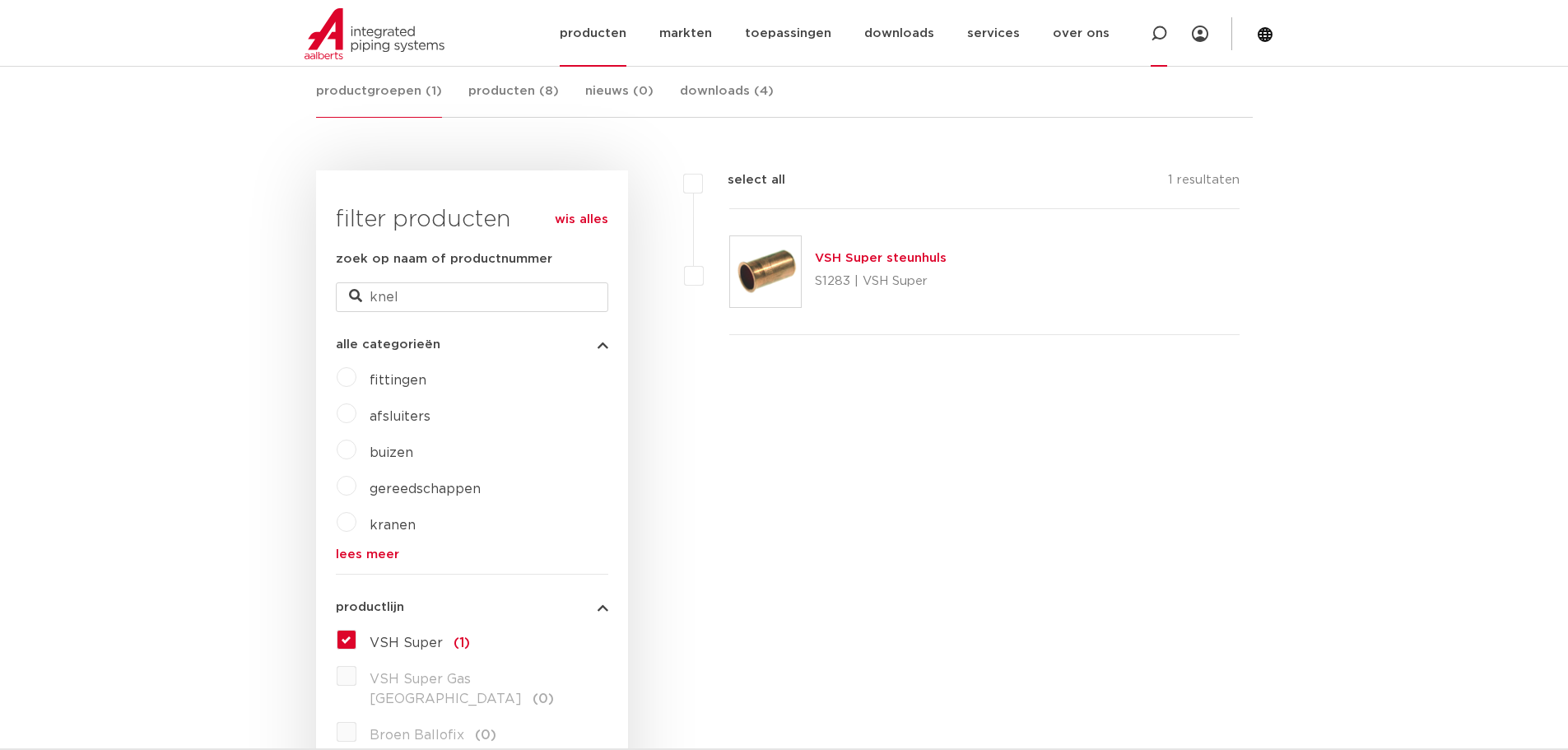
click at [1153, 27] on icon at bounding box center [1159, 34] width 16 height 16
type input "knel"
click button "Zoeken" at bounding box center [0, 0] width 0 height 0
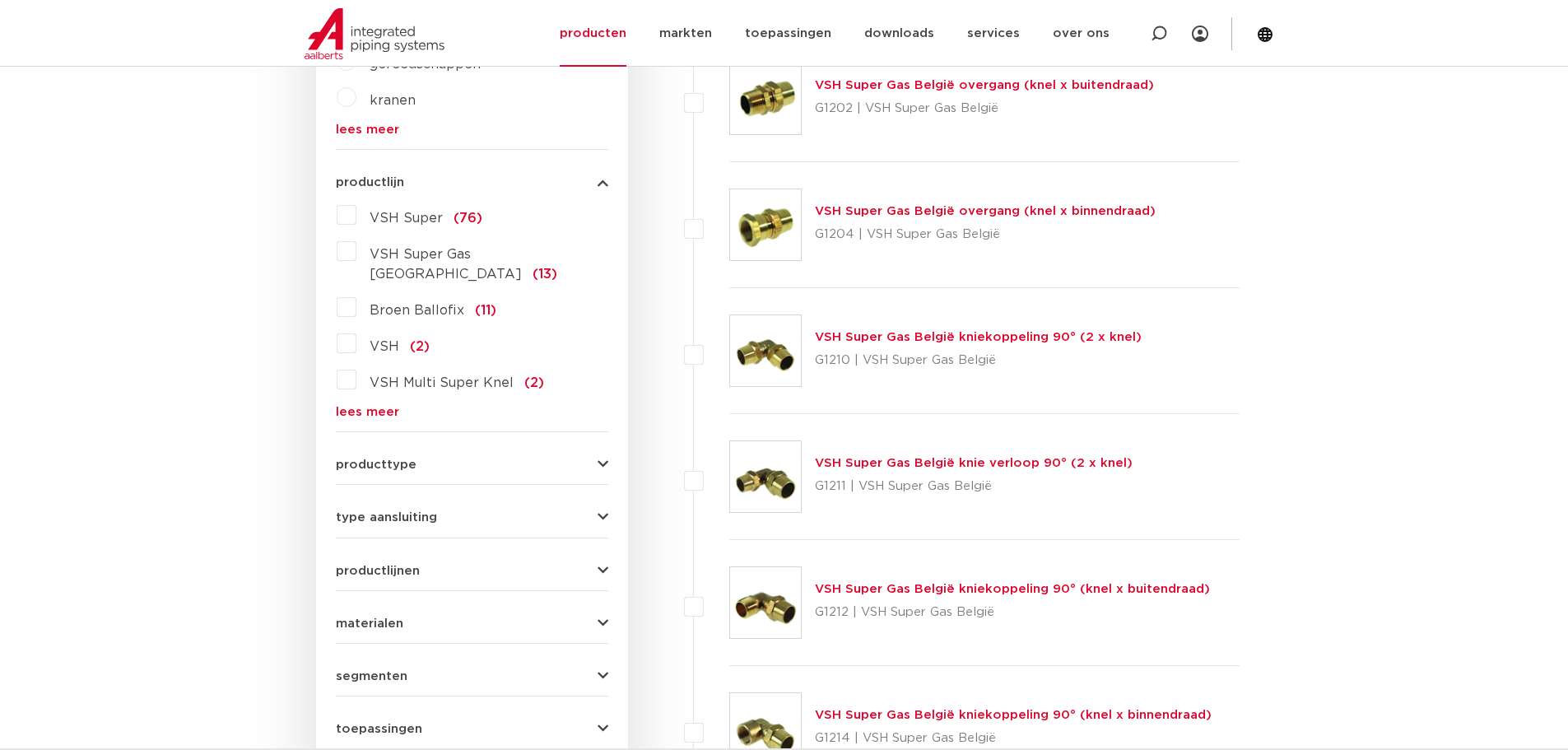
scroll to position [727, 0]
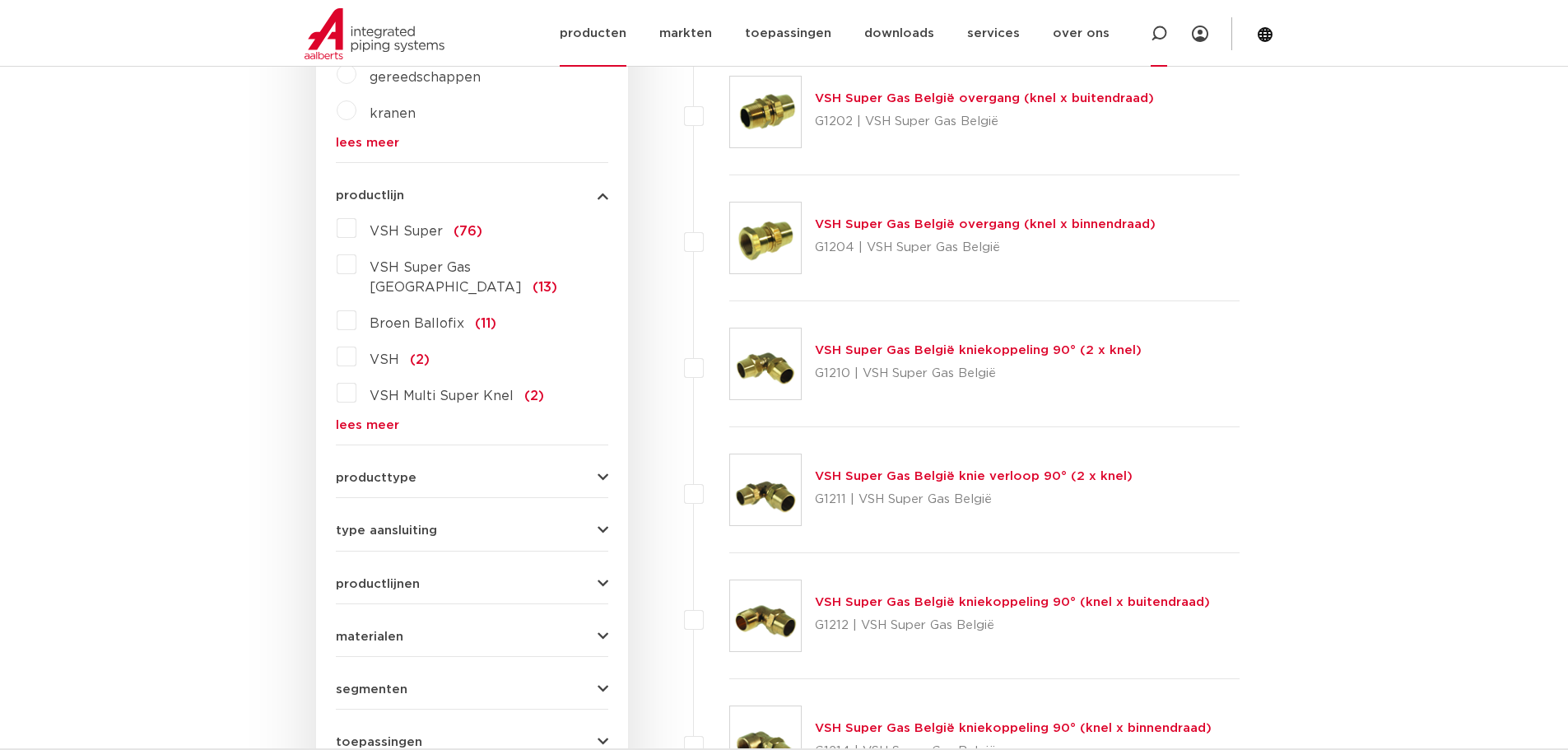
click at [1161, 37] on icon at bounding box center [1159, 34] width 16 height 16
paste input "S1202"
type input "S1202\"
click button "Zoeken" at bounding box center [0, 0] width 0 height 0
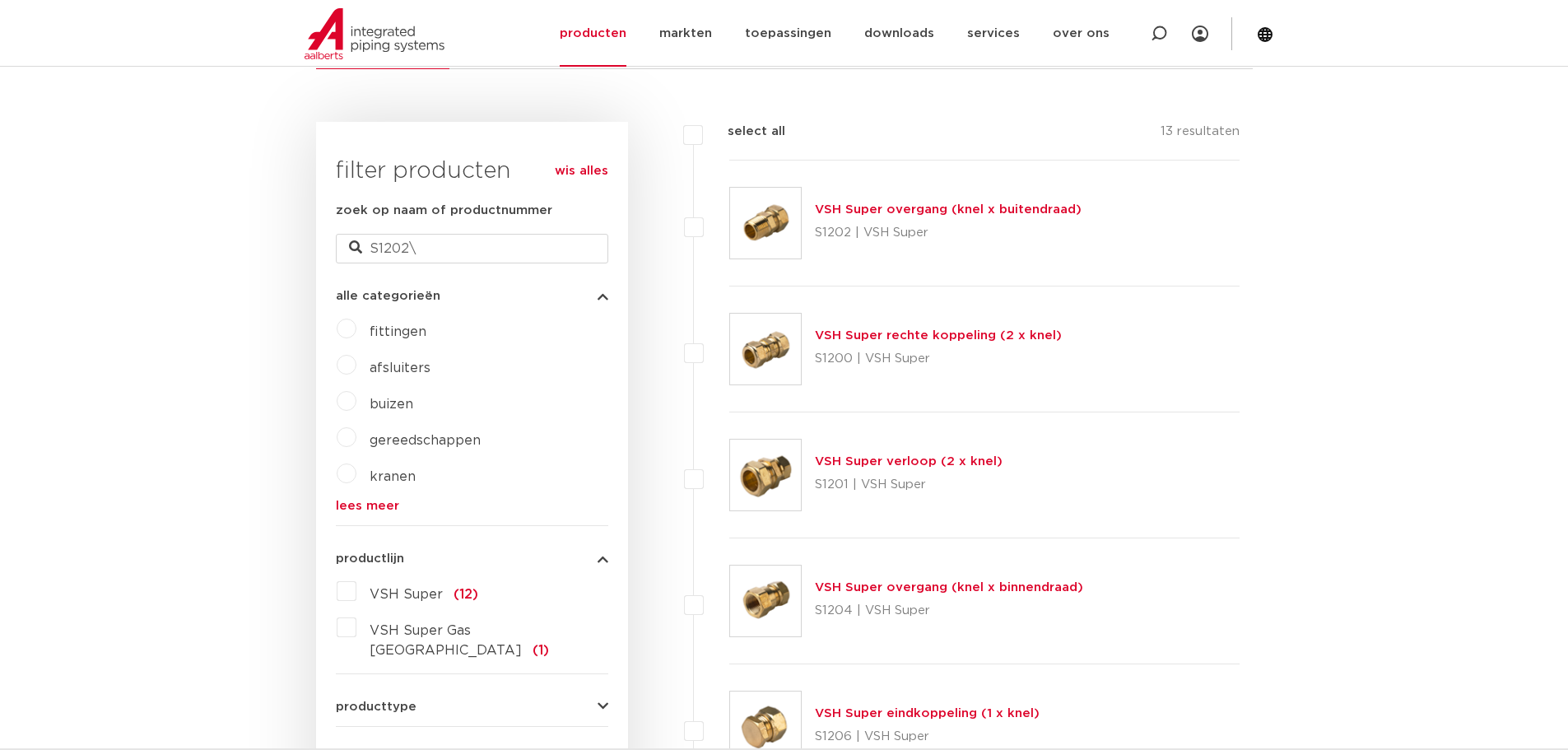
scroll to position [398, 0]
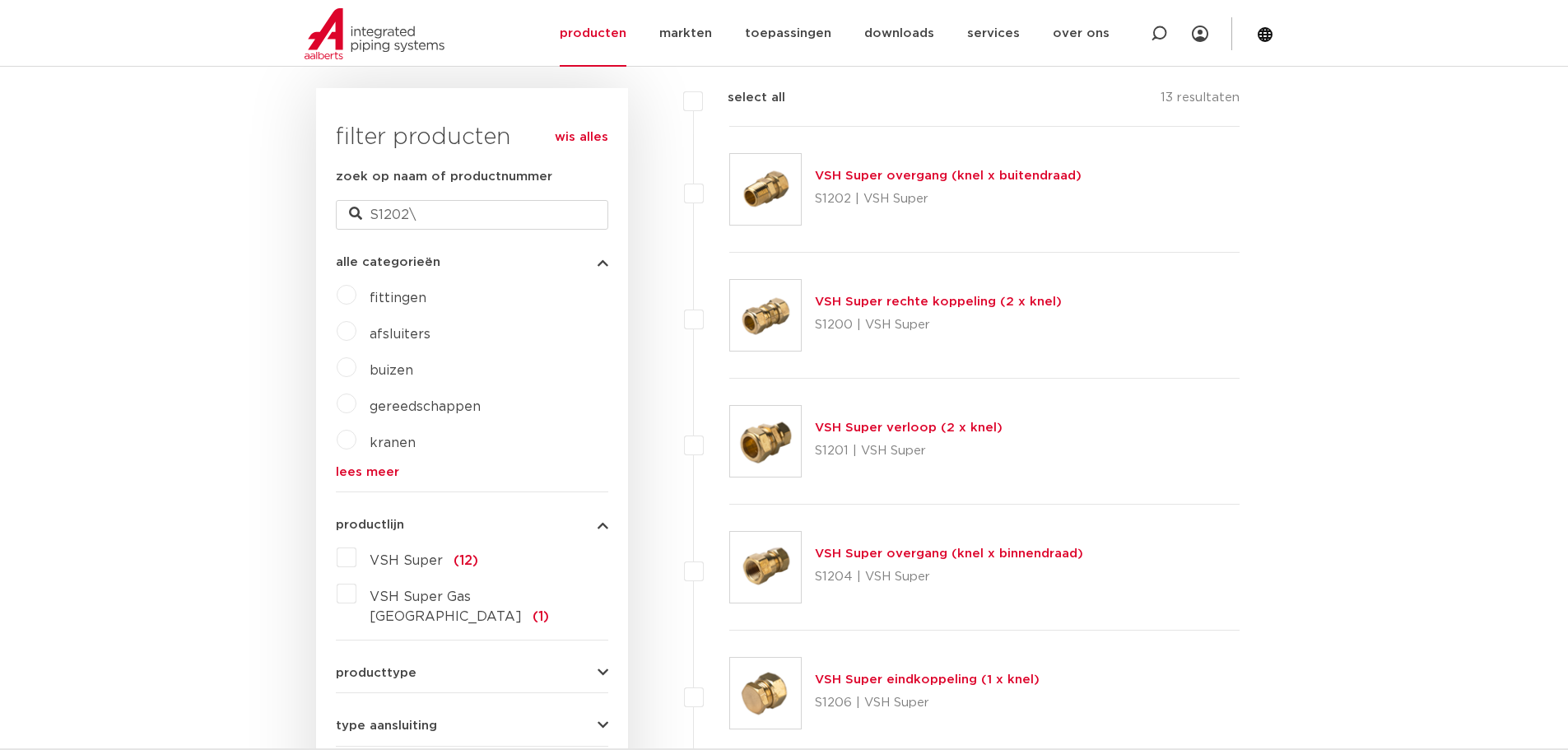
click at [942, 176] on link "VSH Super overgang (knel x buitendraad)" at bounding box center [948, 176] width 267 height 13
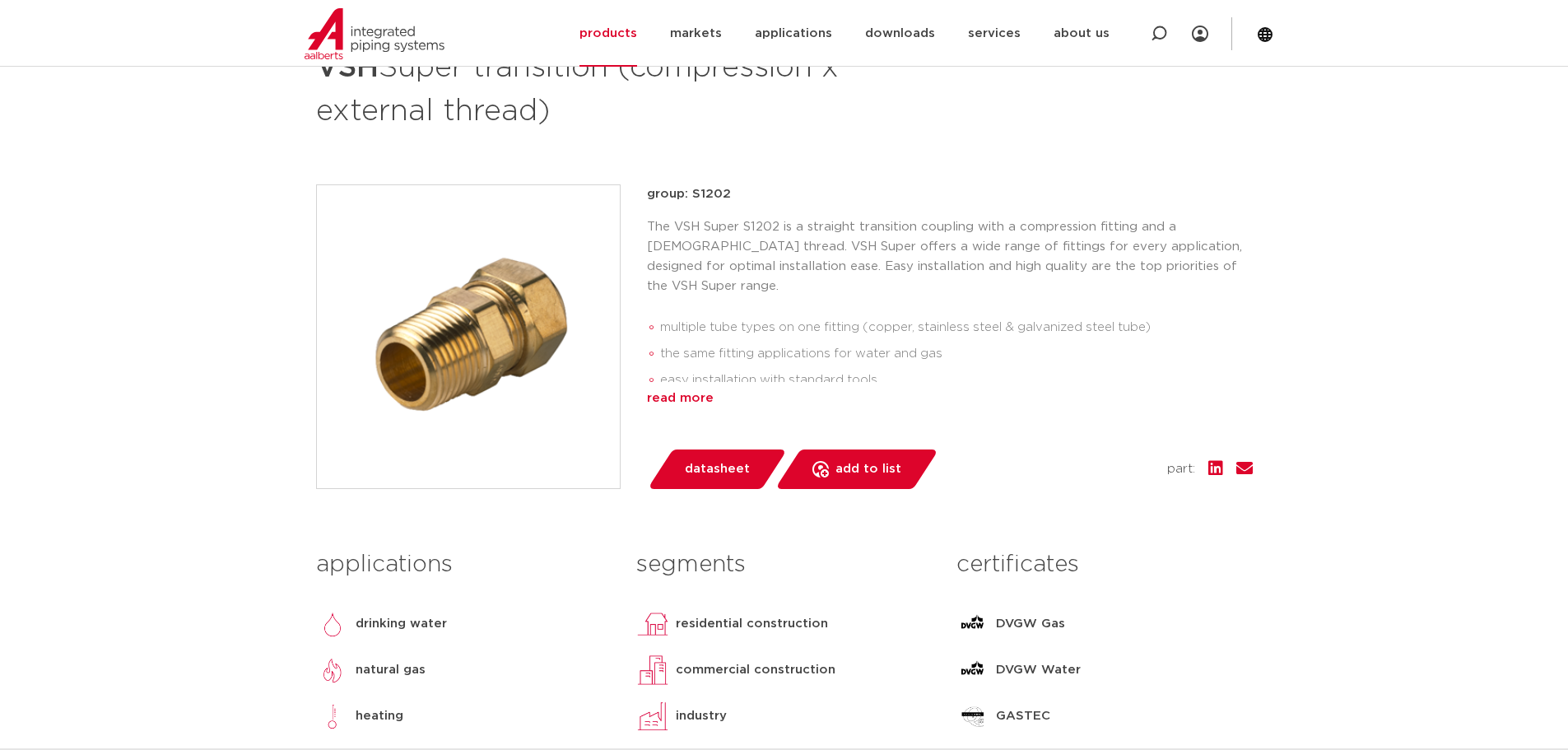
click at [697, 389] on div "read more" at bounding box center [950, 399] width 606 height 20
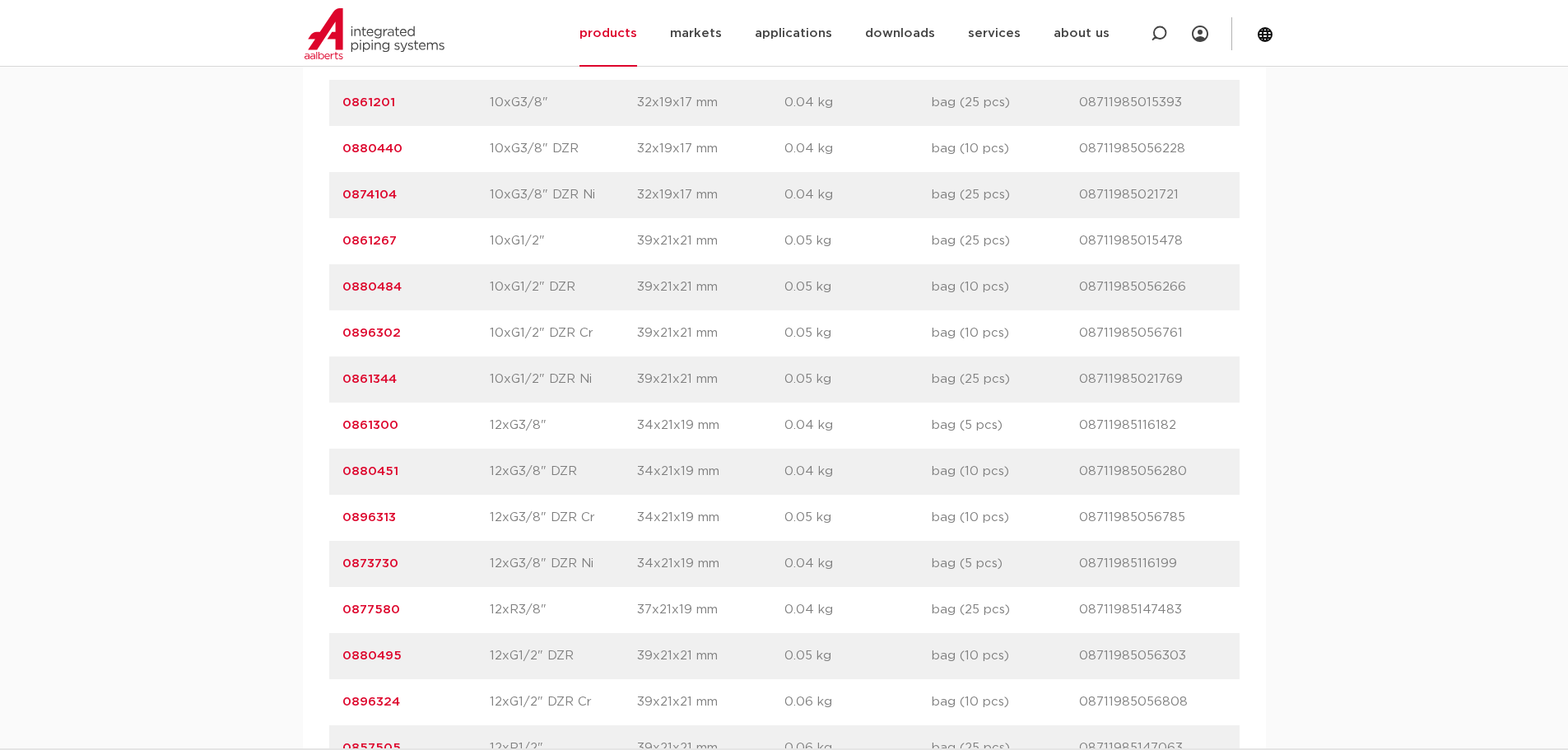
scroll to position [1730, 0]
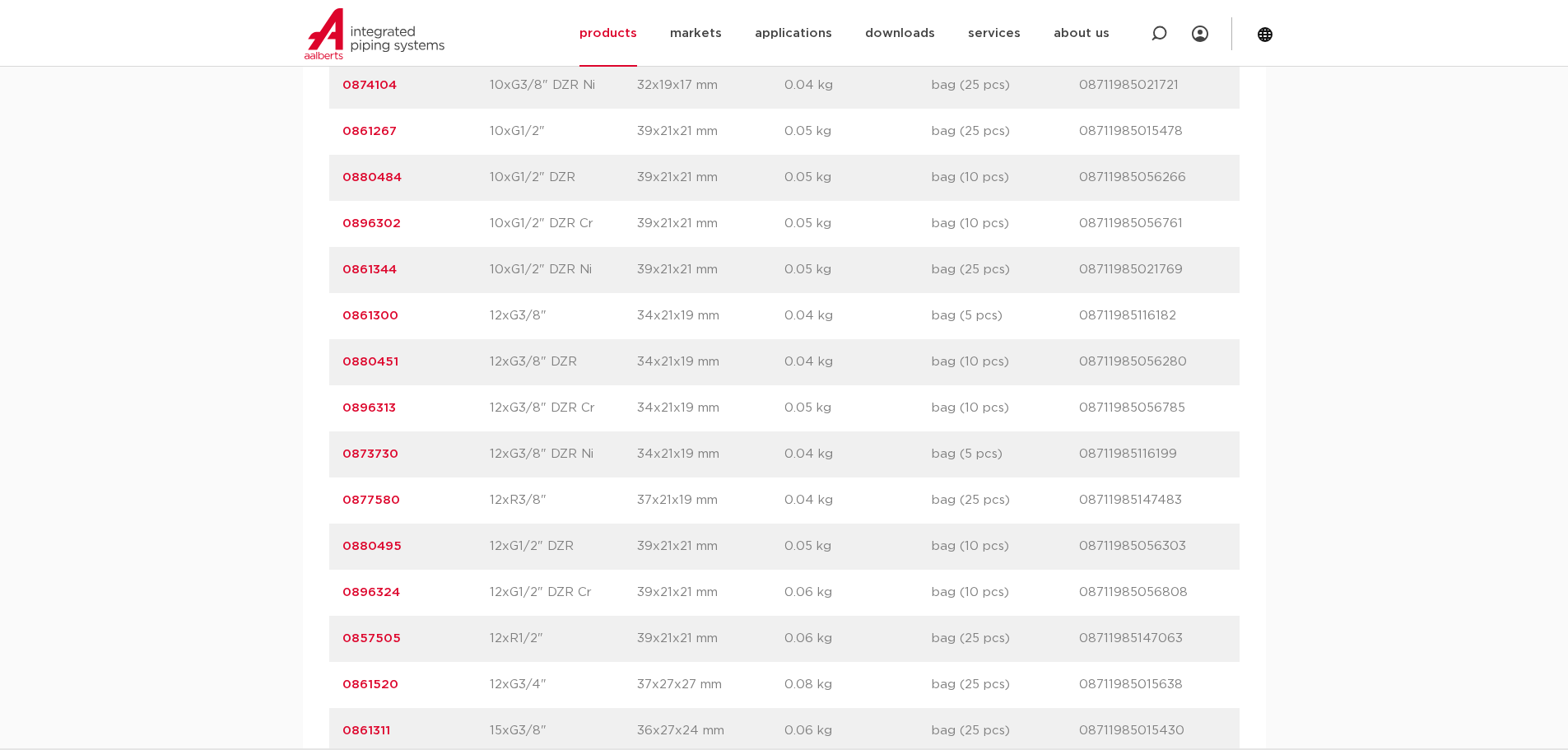
click at [382, 494] on font "0877580" at bounding box center [371, 500] width 58 height 13
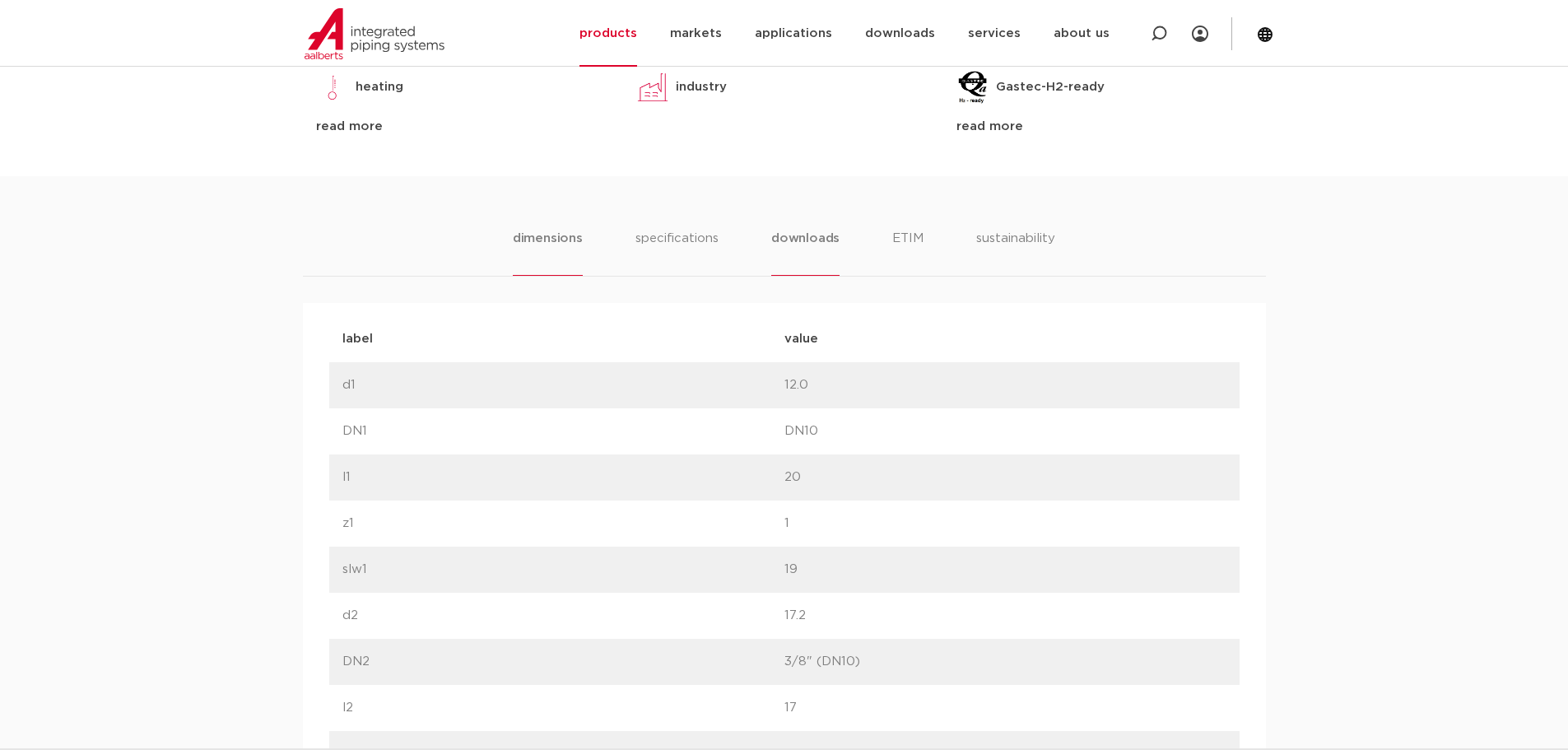
scroll to position [906, 0]
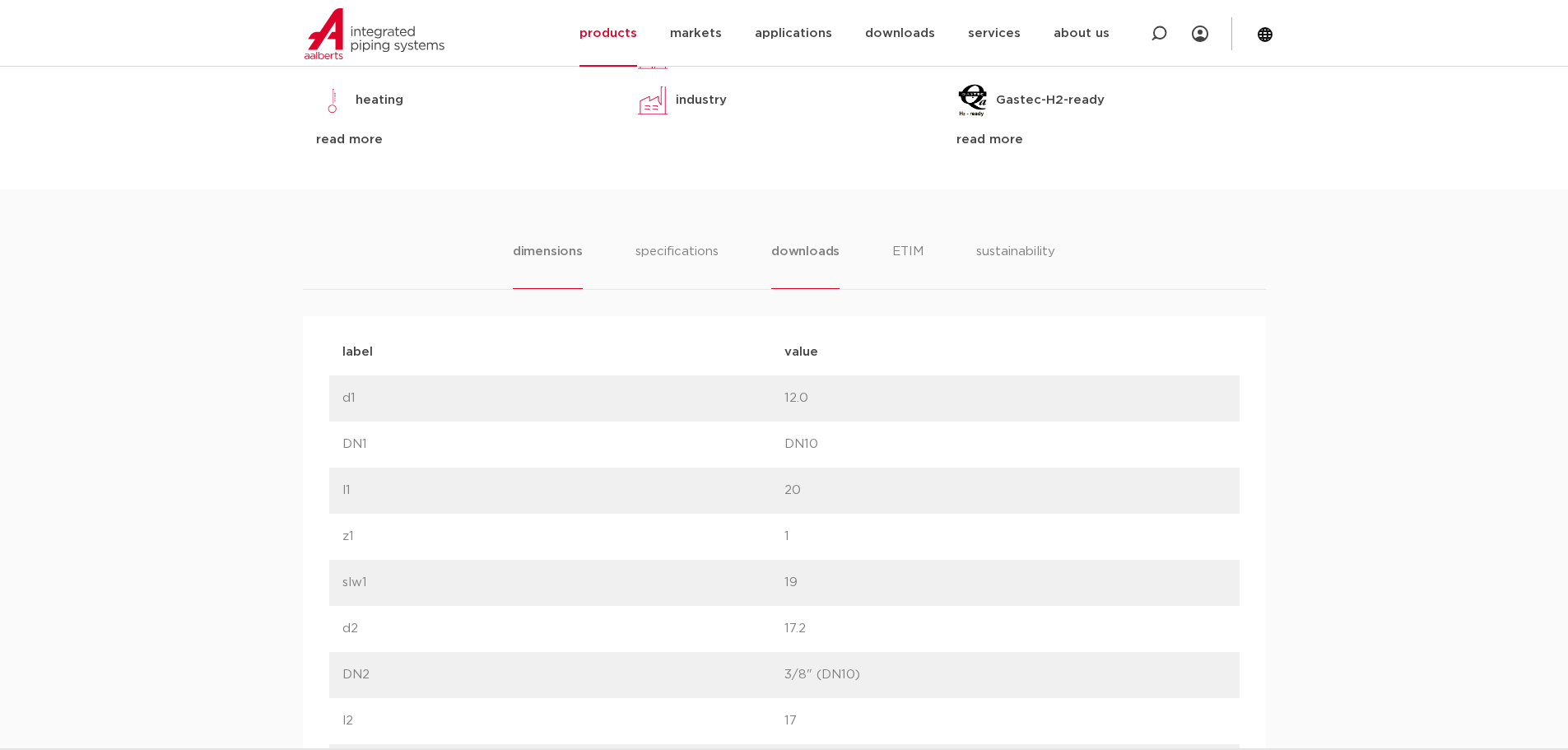
click at [812, 254] on font "downloads" at bounding box center [805, 252] width 69 height 13
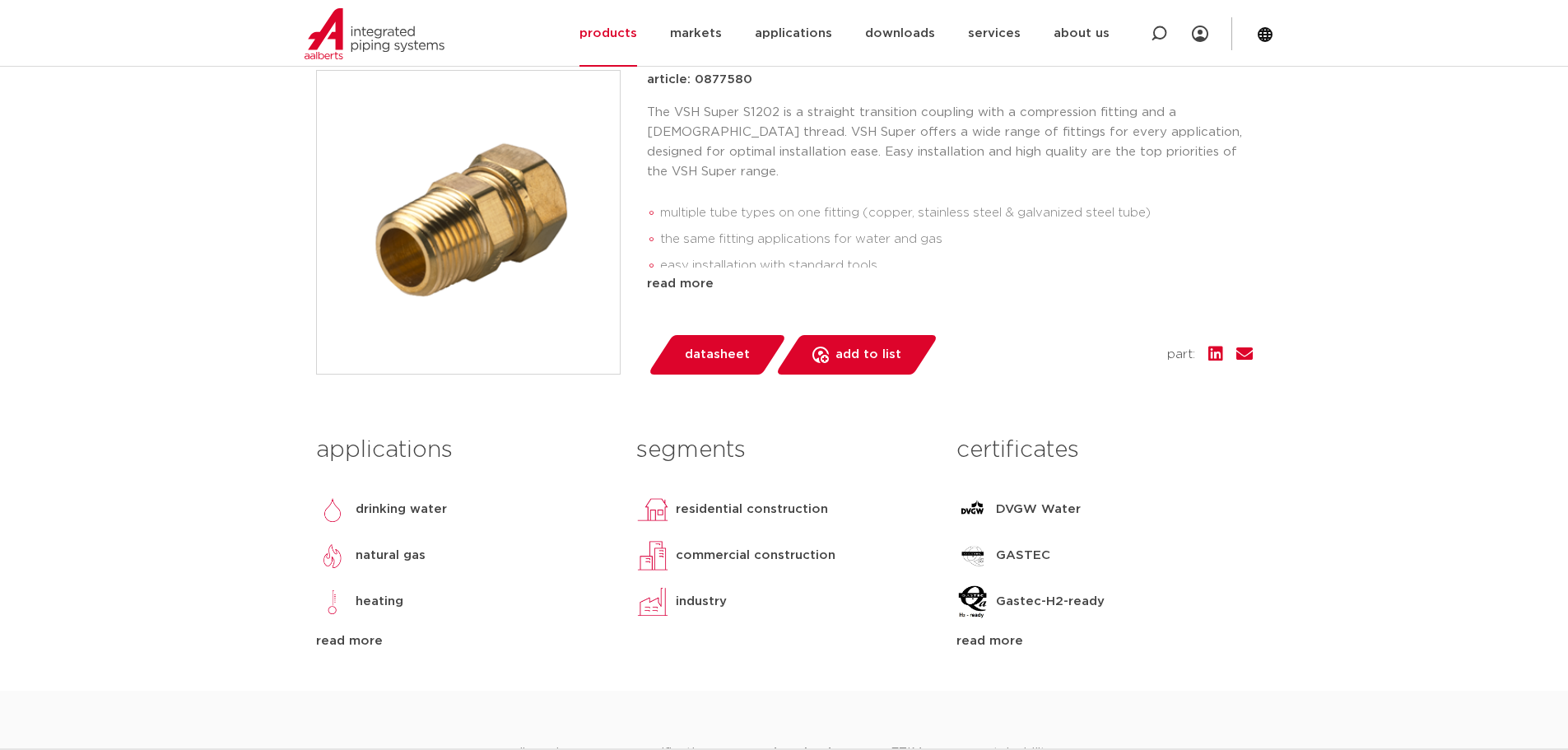
scroll to position [247, 0]
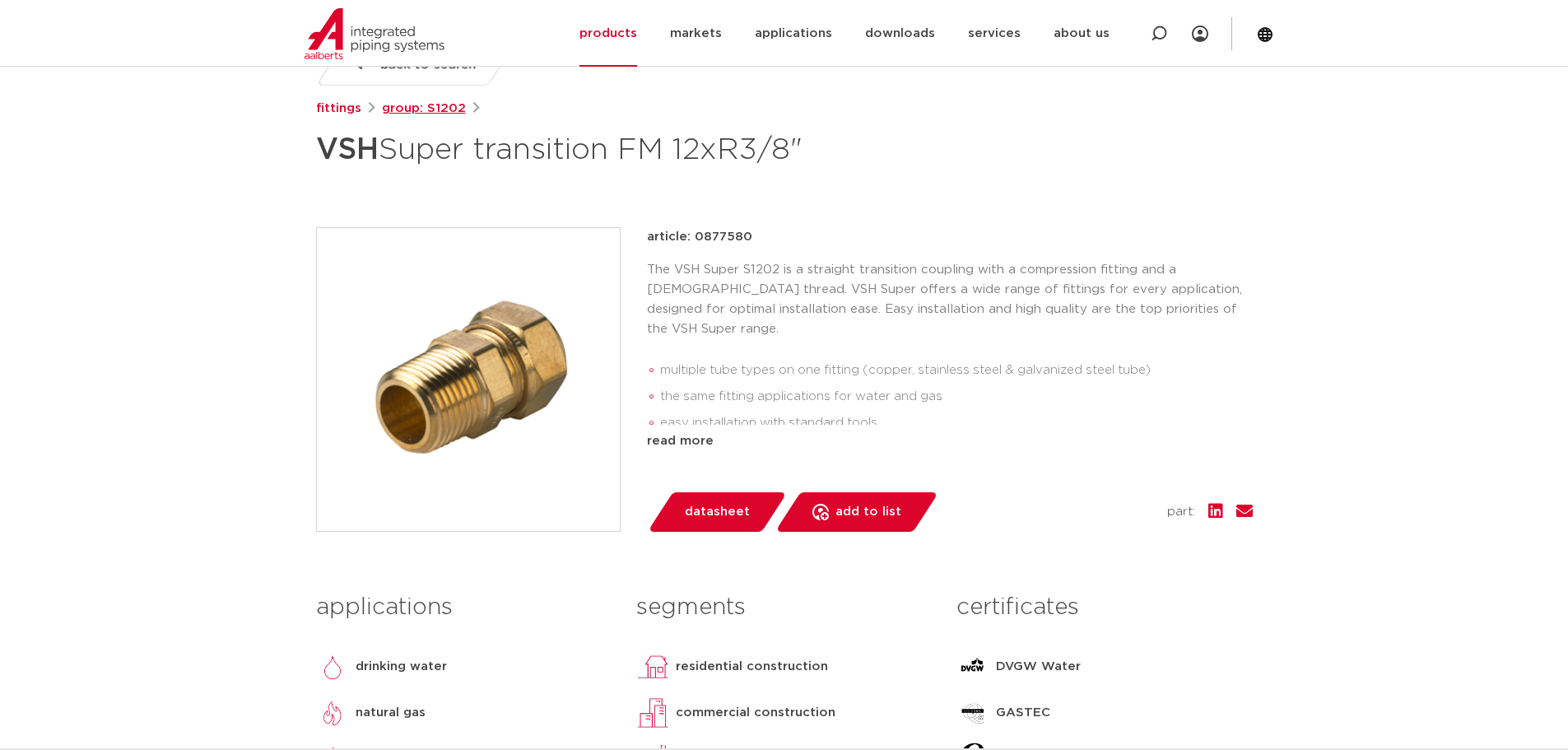
click at [405, 110] on font "group: S1202" at bounding box center [424, 109] width 84 height 13
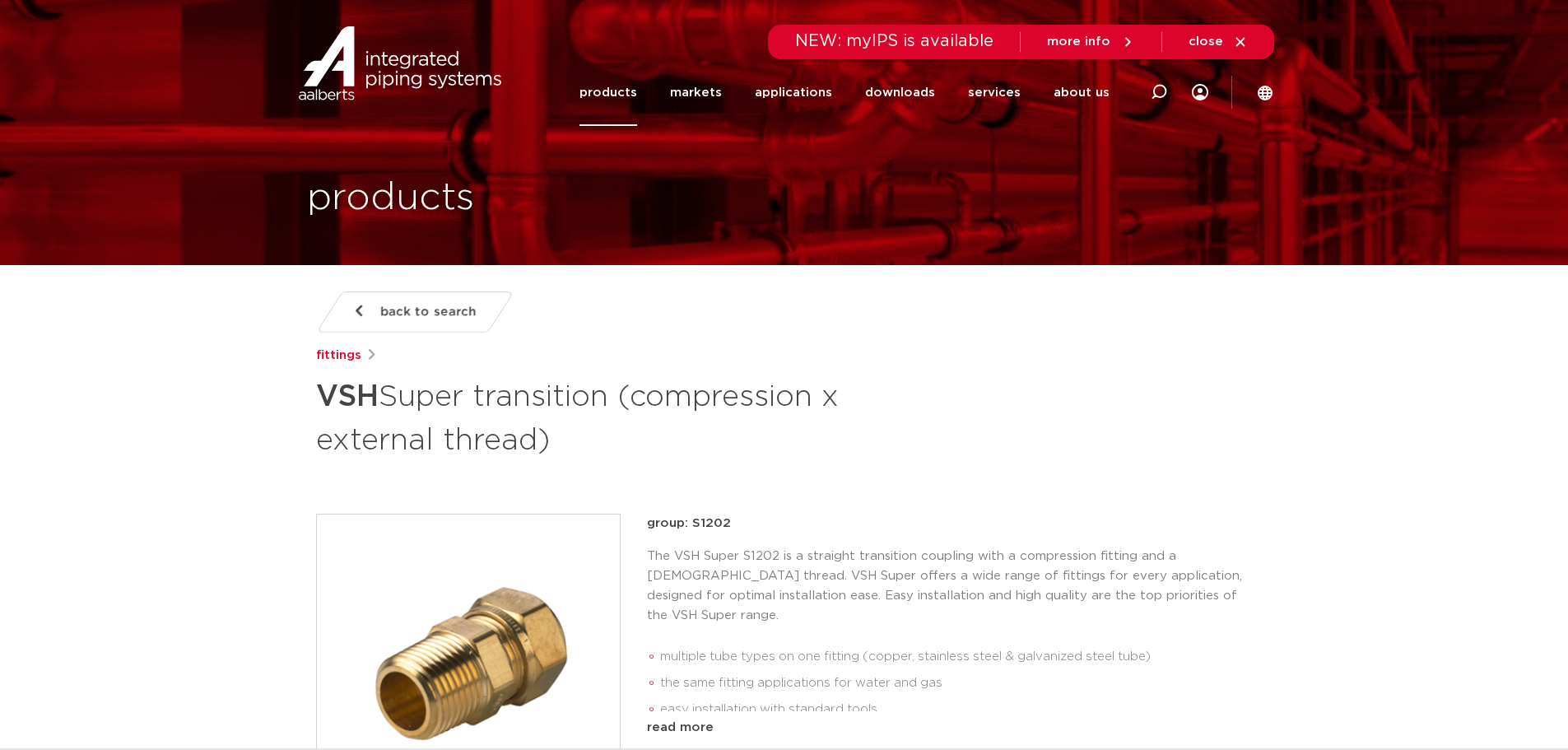
click at [368, 305] on link "back to search" at bounding box center [414, 312] width 198 height 41
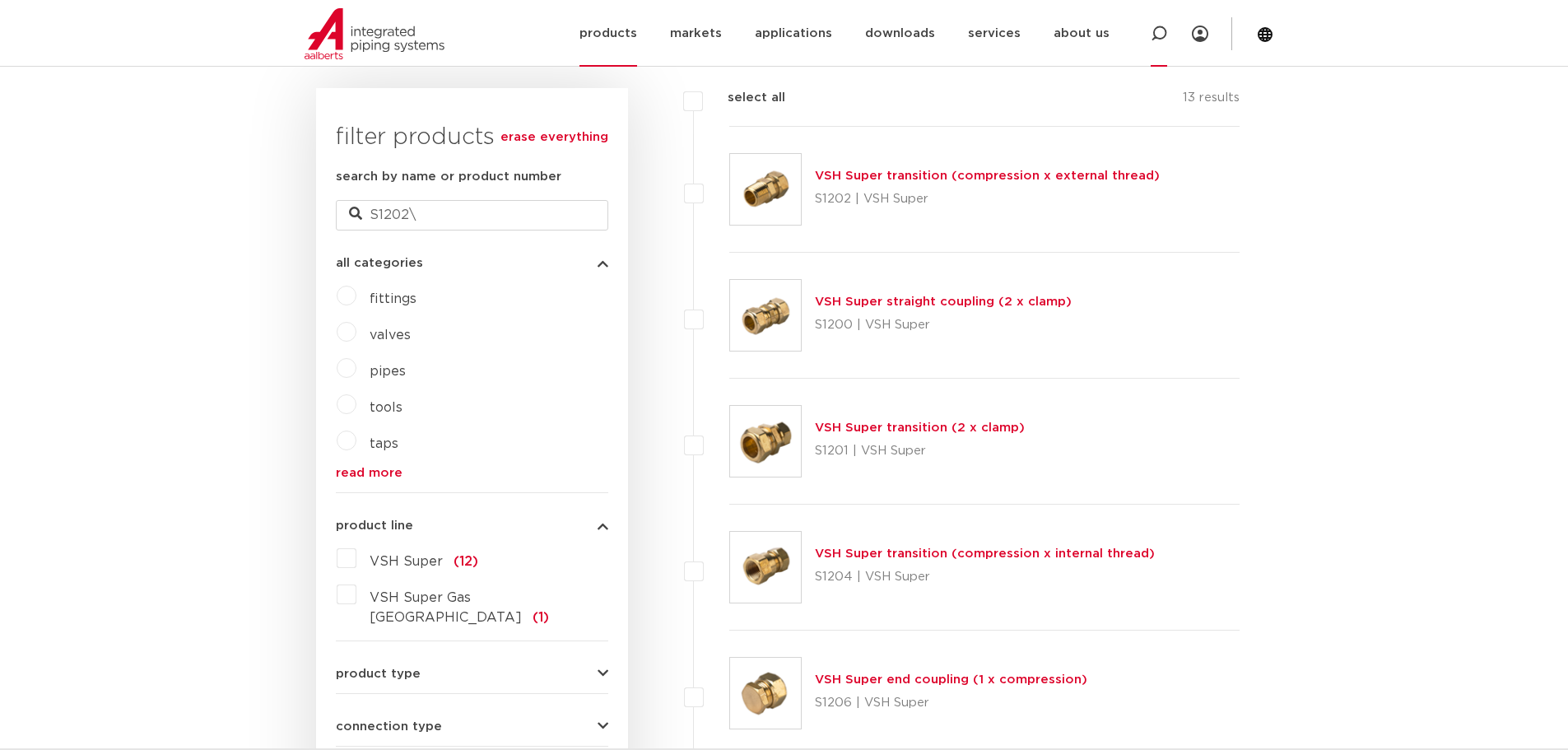
click at [1161, 35] on icon at bounding box center [1159, 34] width 16 height 16
click at [728, 119] on div "select all 13 results" at bounding box center [966, 107] width 548 height 38
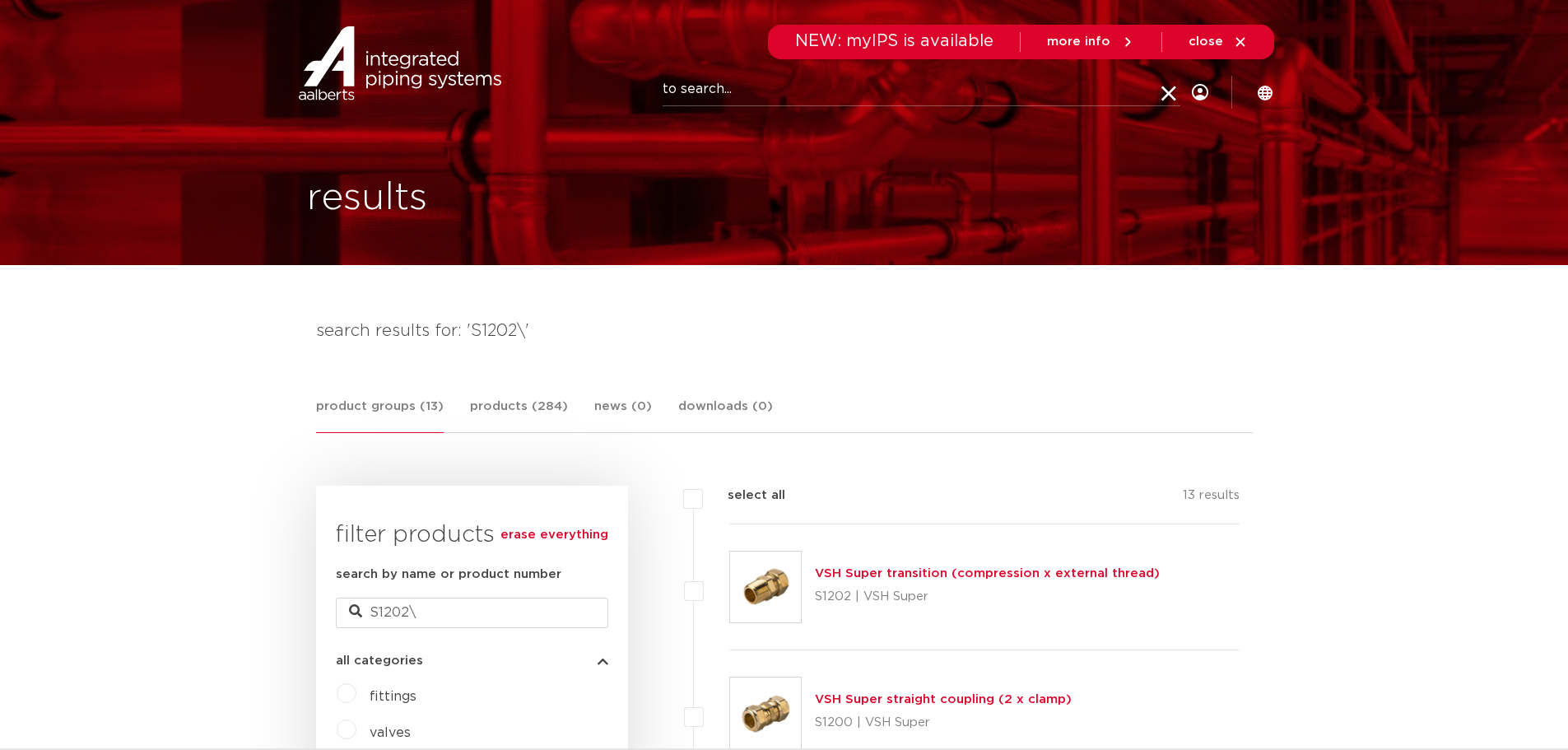
click at [368, 207] on font "results" at bounding box center [367, 197] width 120 height 38
click at [487, 403] on font "products (284)" at bounding box center [518, 407] width 98 height 13
click at [515, 402] on font "products (284)" at bounding box center [518, 407] width 98 height 13
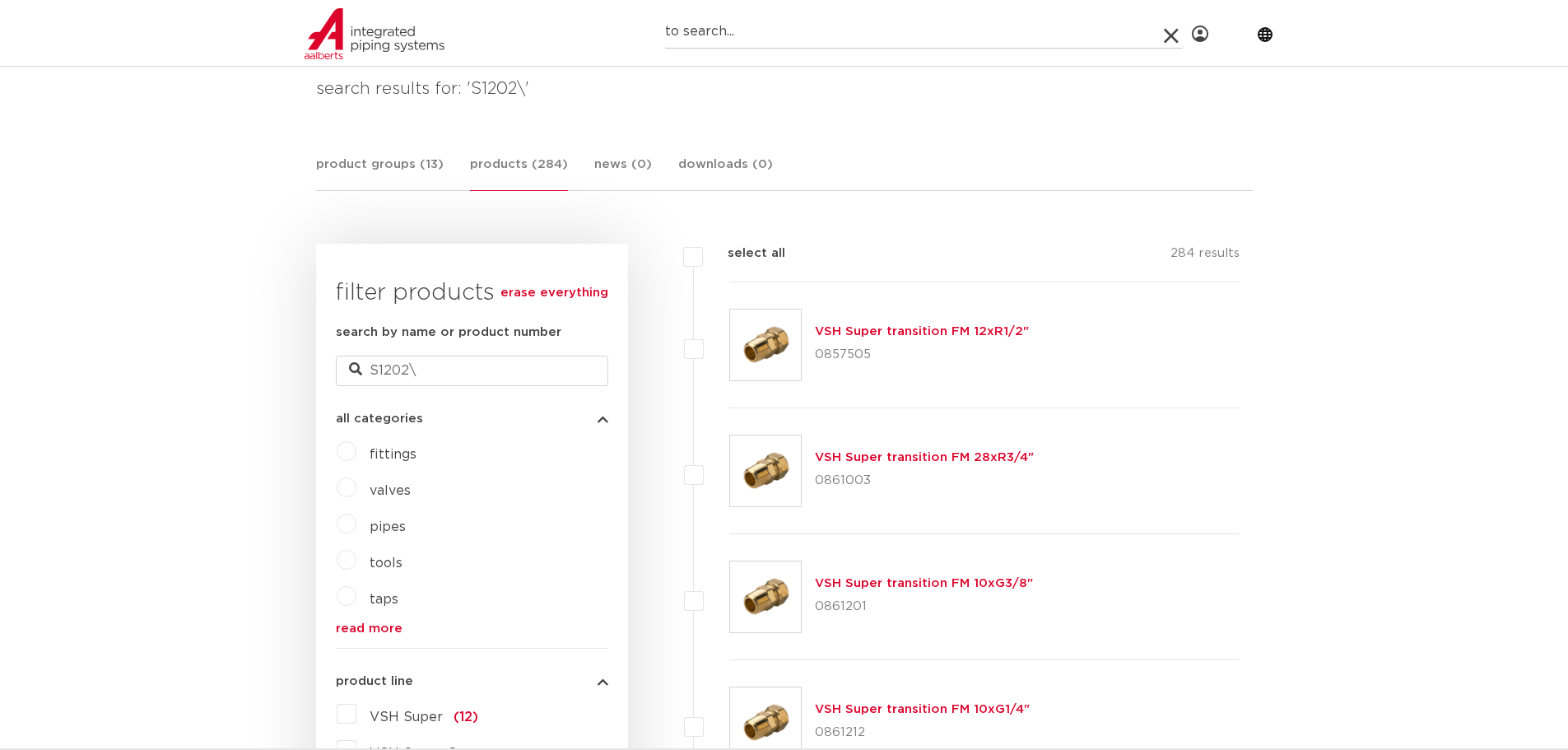
scroll to position [412, 0]
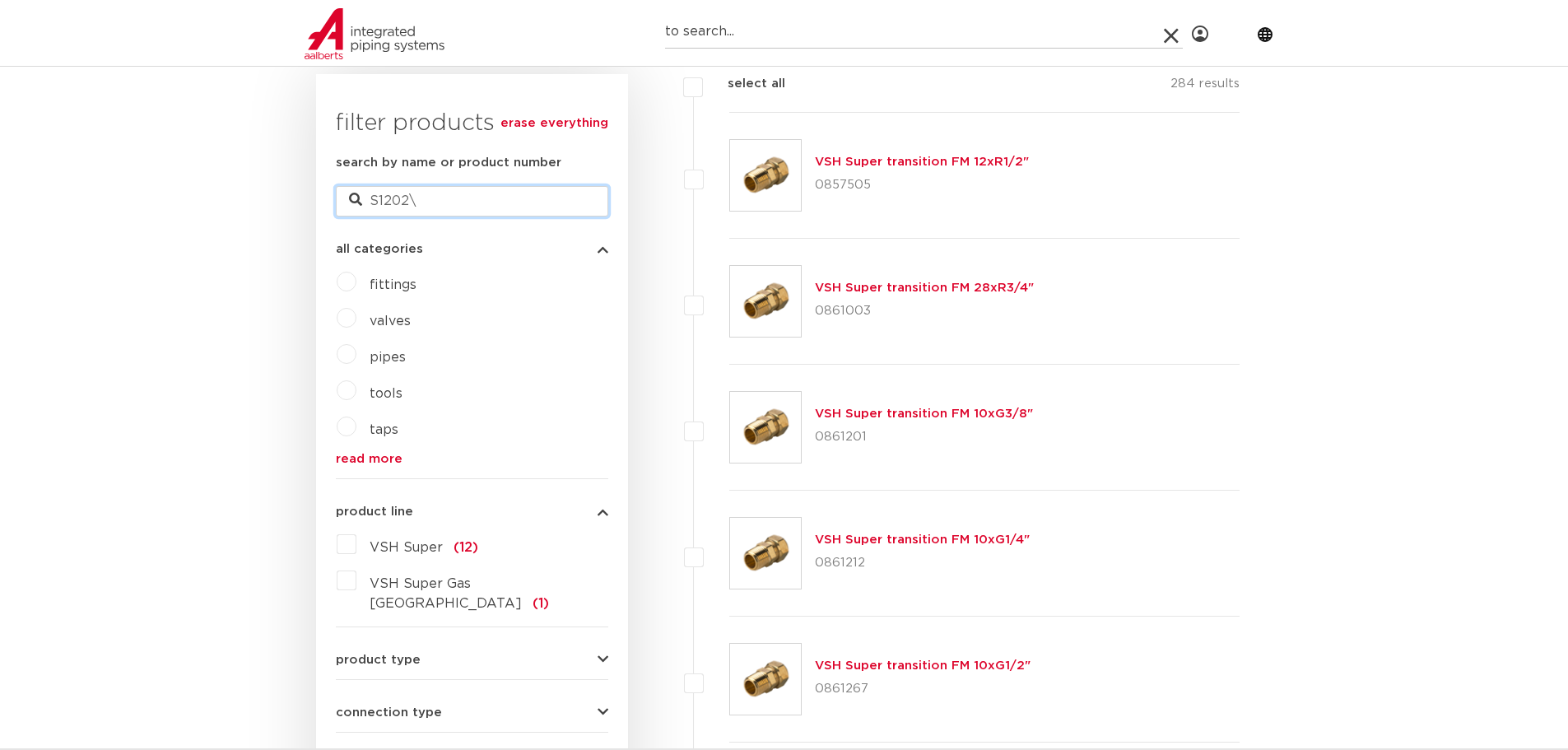
click at [491, 195] on input "S1202\" at bounding box center [472, 201] width 272 height 29
type input "S1202"
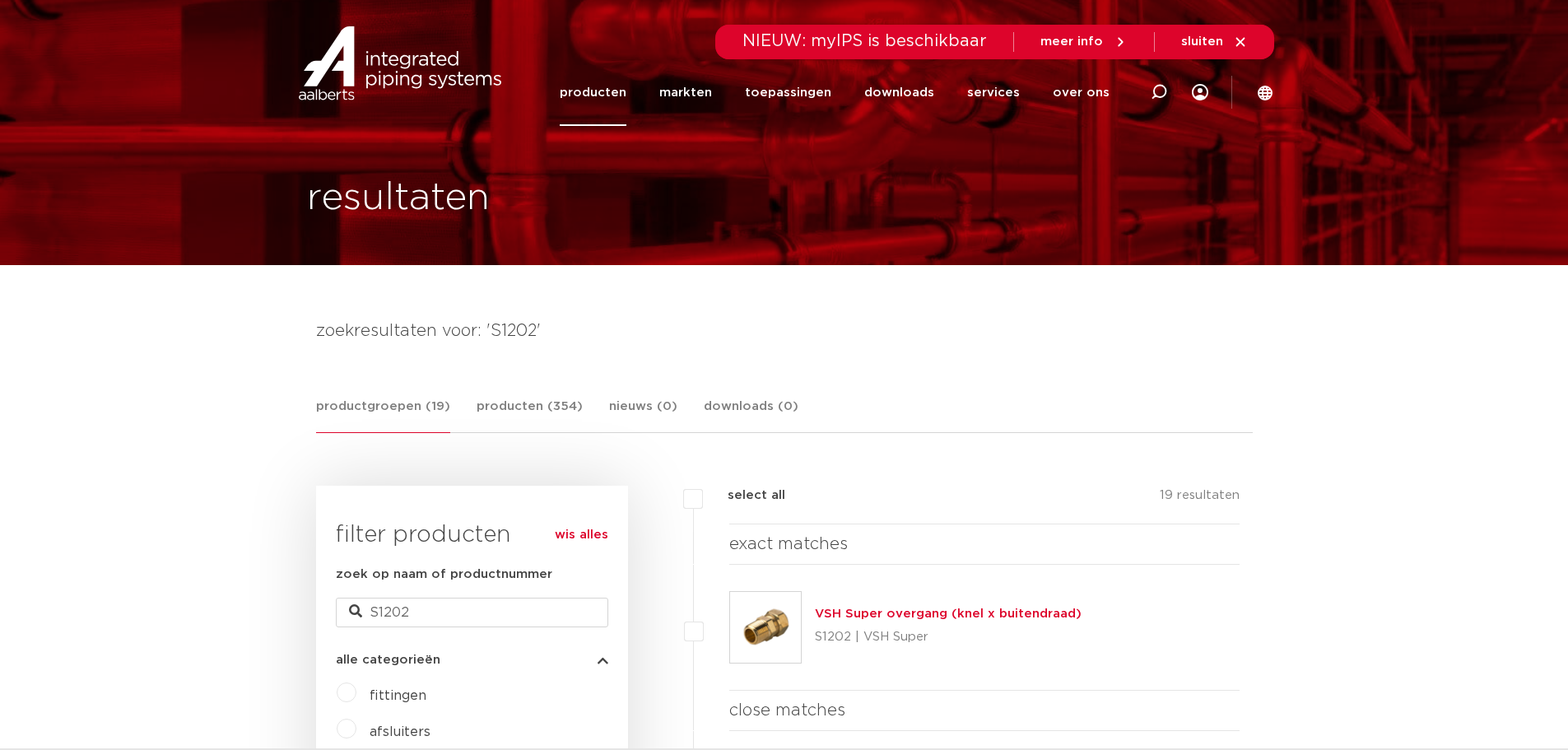
click at [613, 90] on link "producten" at bounding box center [592, 92] width 67 height 67
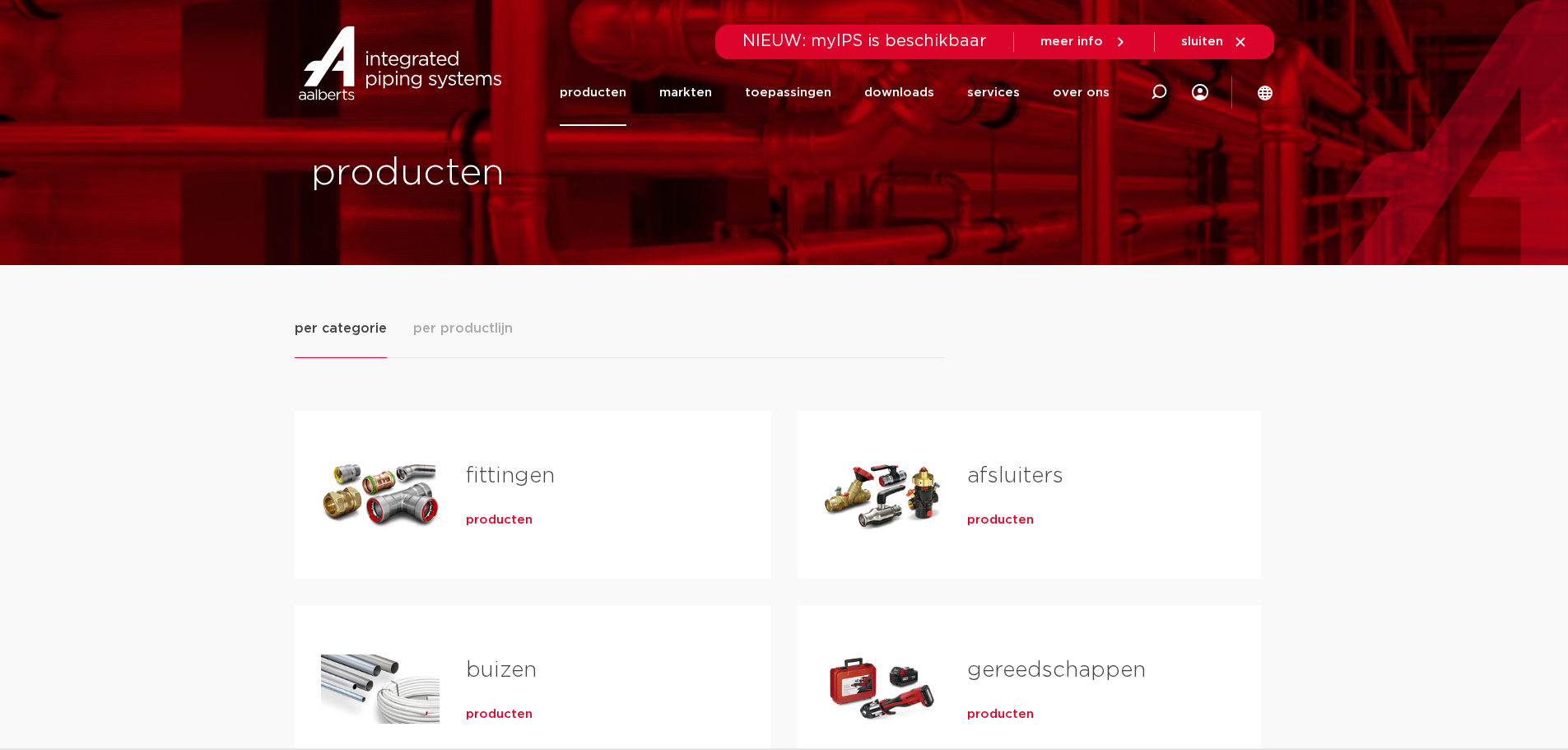
click at [500, 525] on span "producten" at bounding box center [499, 520] width 67 height 16
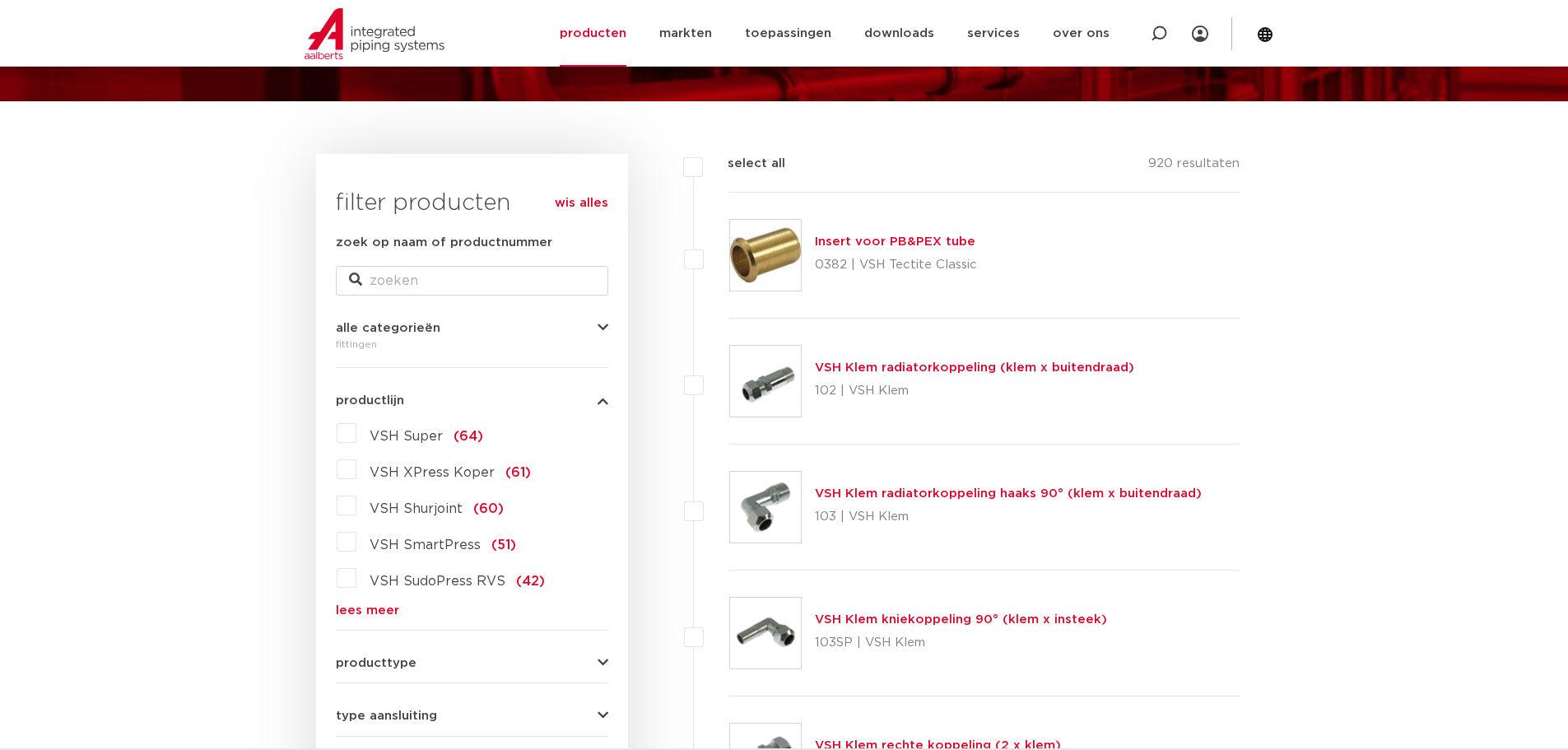
scroll to position [165, 0]
click at [404, 439] on span "VSH Super" at bounding box center [406, 435] width 73 height 13
click at [0, 0] on input "VSH Super (64)" at bounding box center [0, 0] width 0 height 0
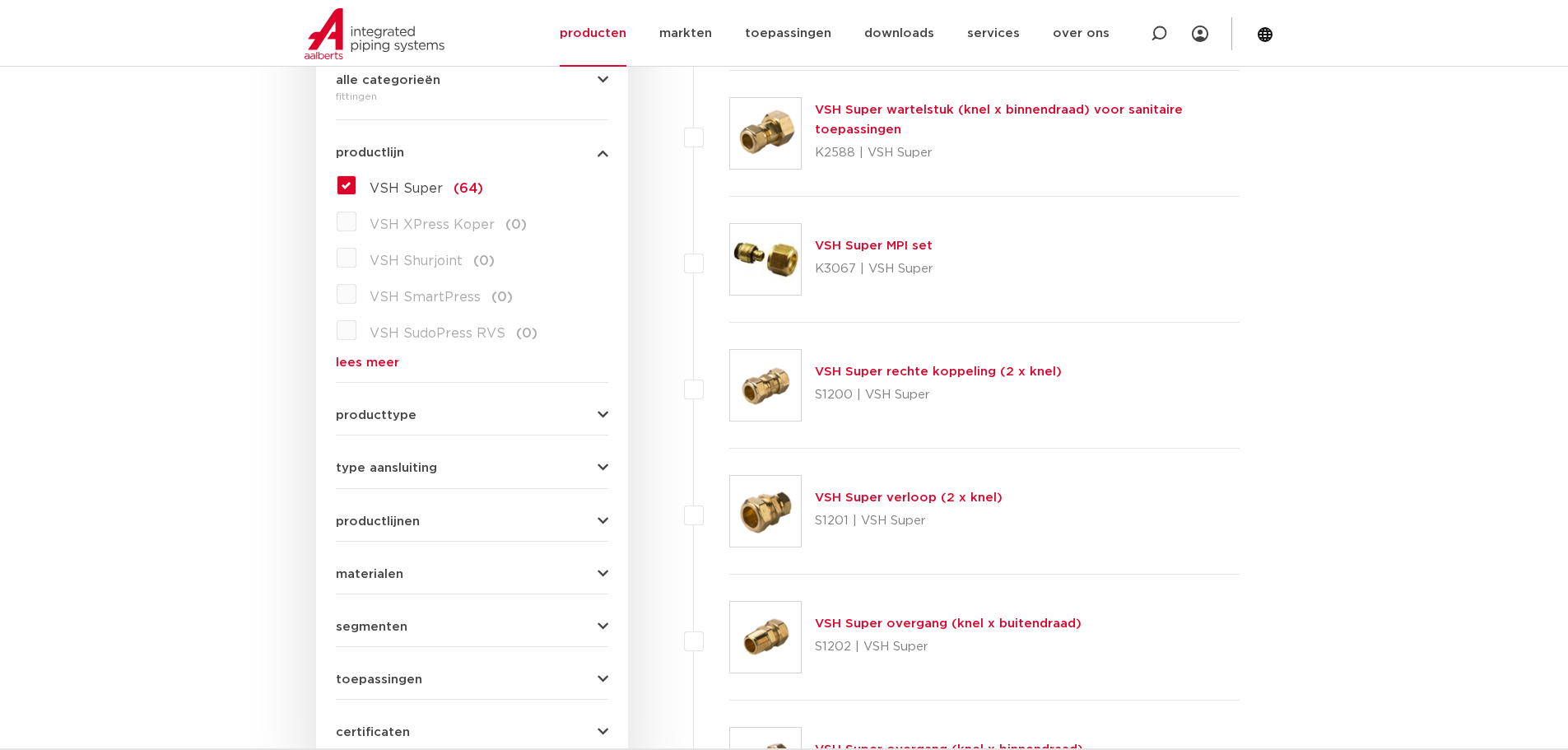
drag, startPoint x: 445, startPoint y: 574, endPoint x: 432, endPoint y: 574, distance: 13.0
click at [446, 576] on button "materialen" at bounding box center [472, 574] width 272 height 13
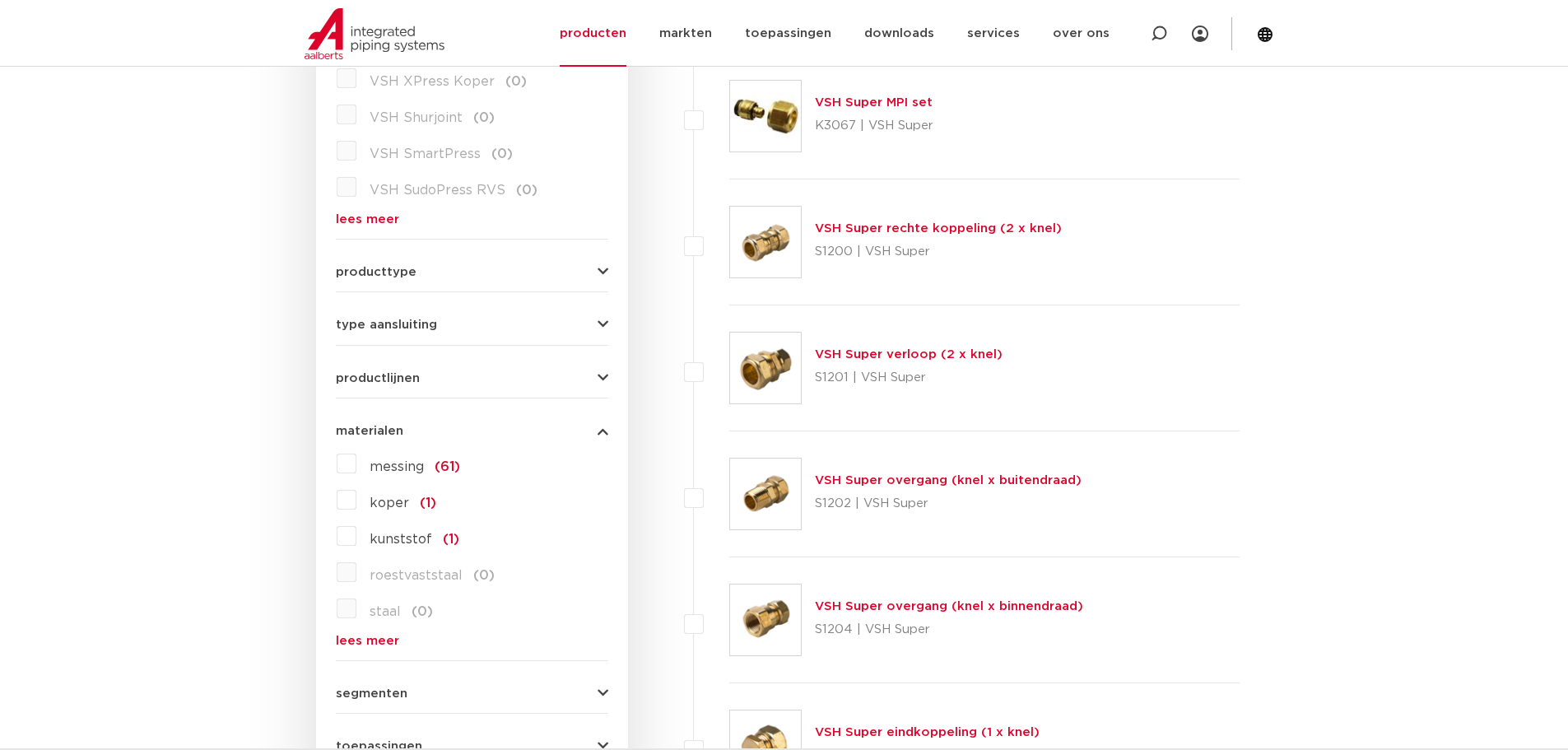
scroll to position [576, 0]
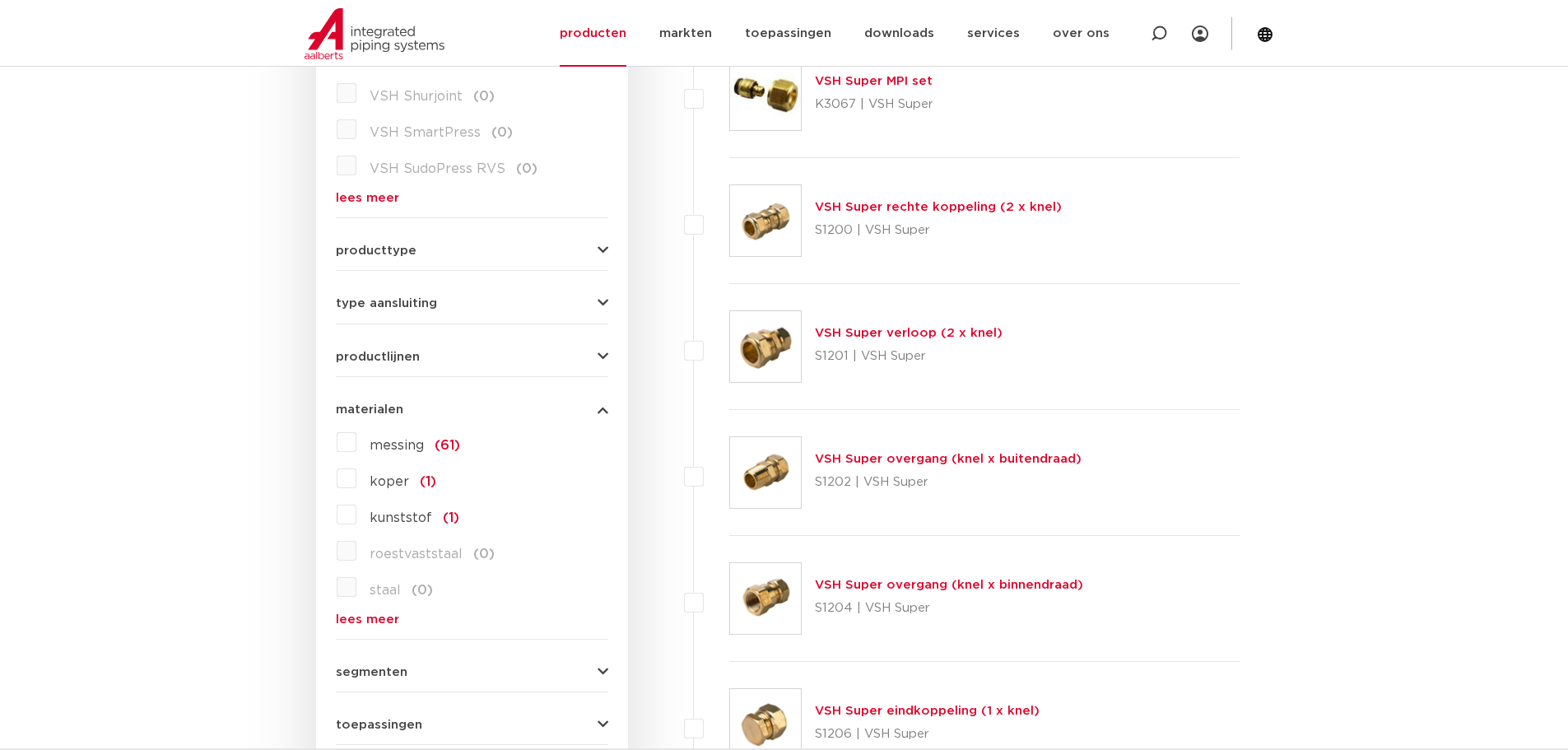
click at [403, 445] on span "messing" at bounding box center [396, 445] width 54 height 13
click at [0, 0] on input "messing (61)" at bounding box center [0, 0] width 0 height 0
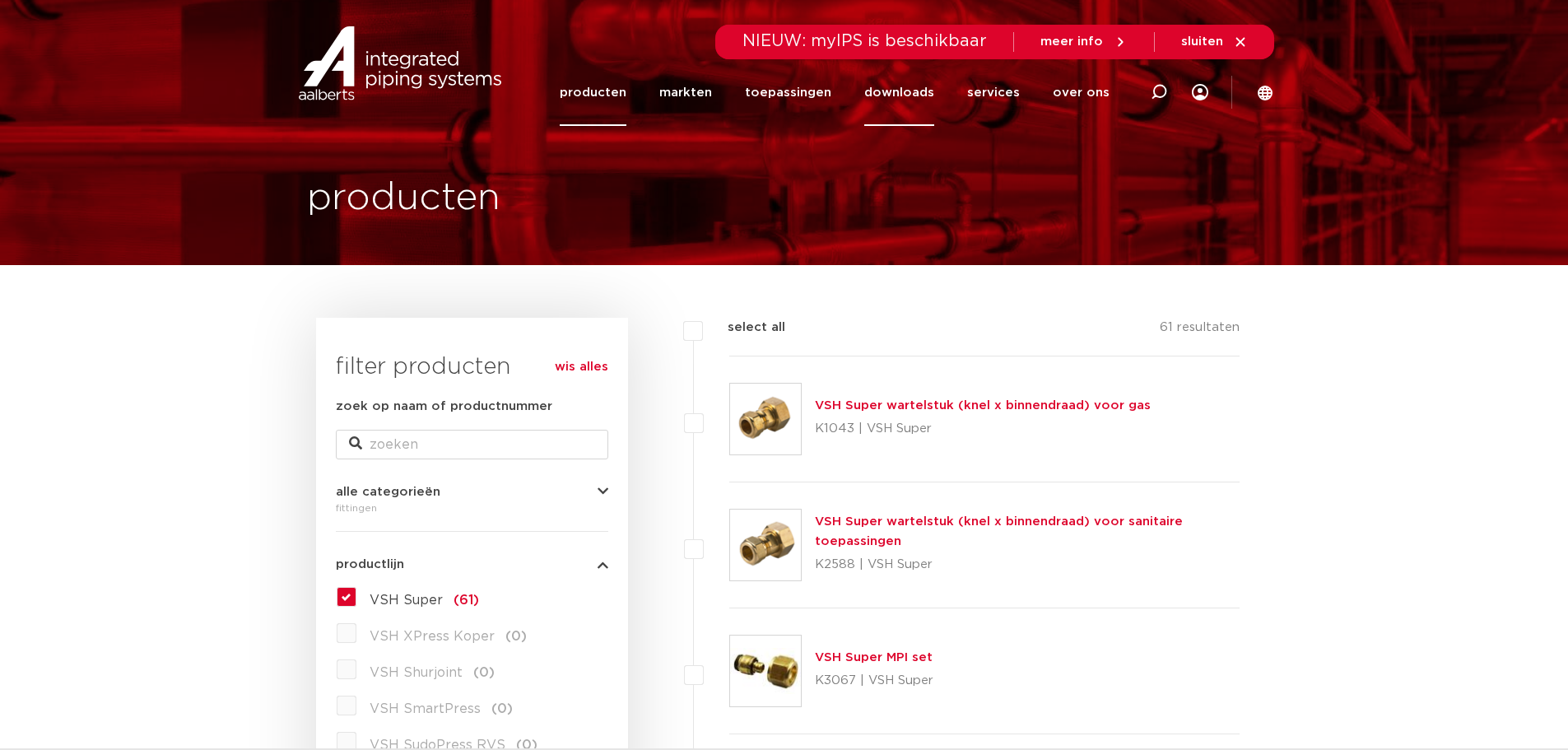
click at [916, 107] on link "downloads" at bounding box center [900, 92] width 70 height 67
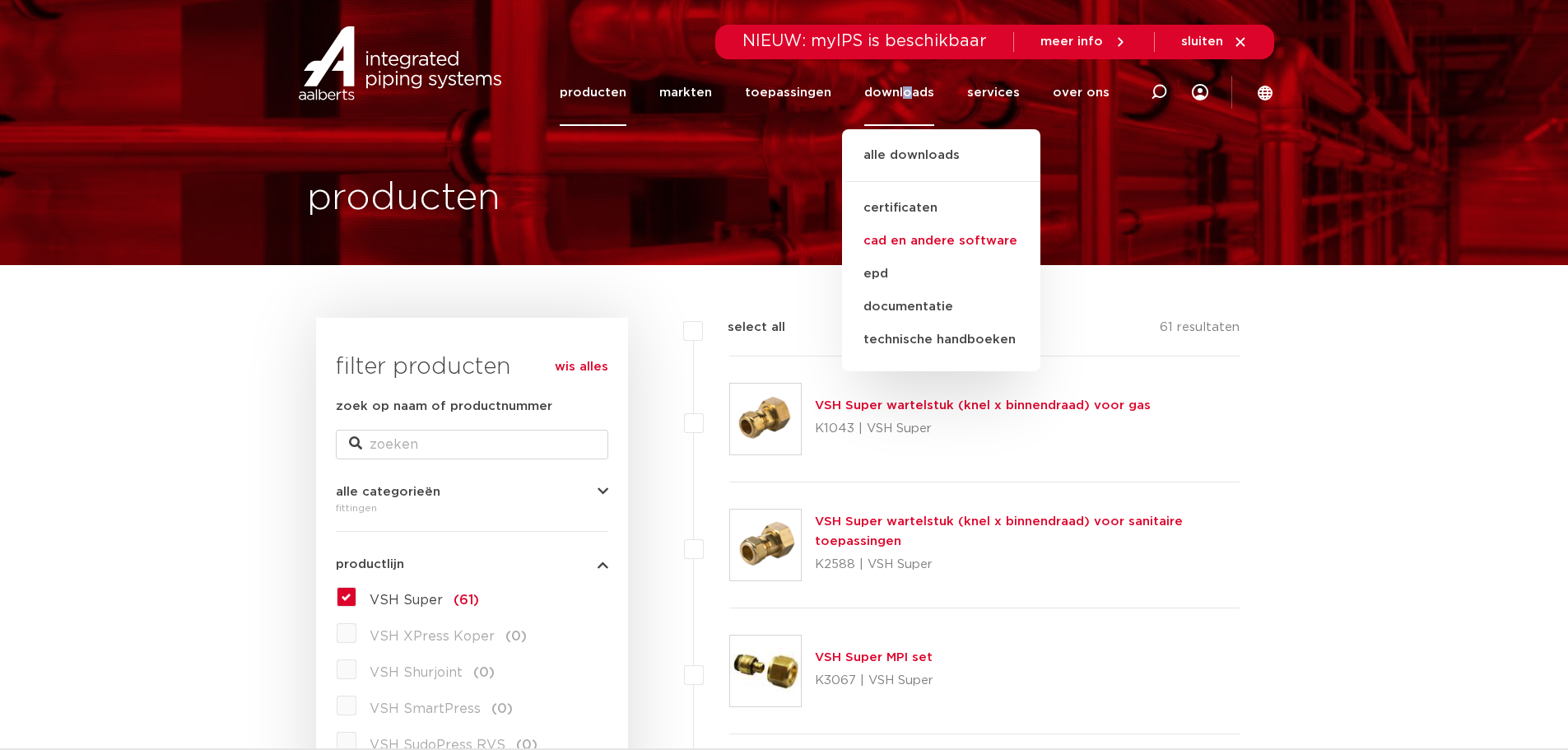
click at [907, 242] on link "cad en andere software" at bounding box center [941, 241] width 198 height 33
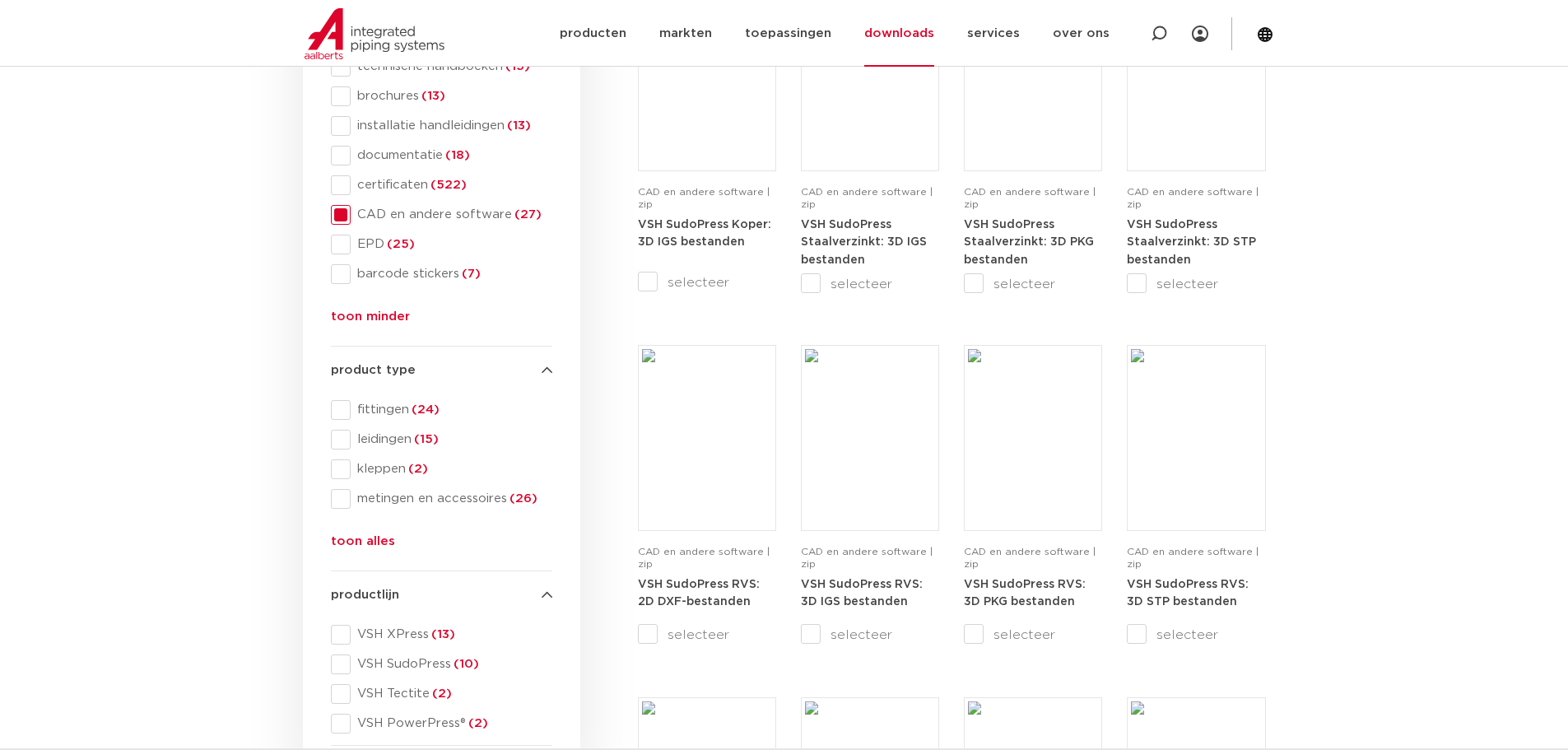
scroll to position [412, 0]
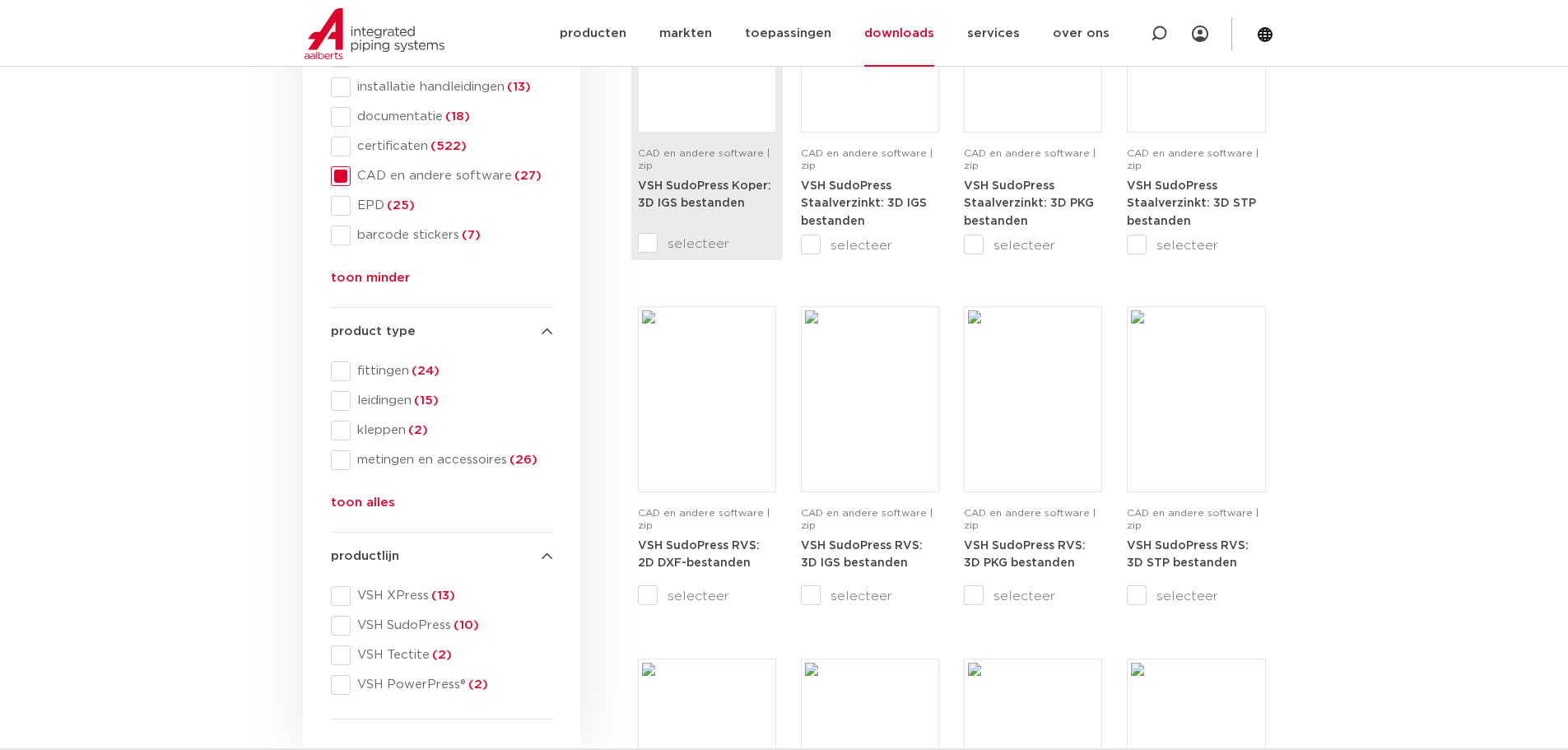
click at [756, 218] on div "VSH SudoPress Koper: 3D IGS bestanden" at bounding box center [707, 202] width 138 height 49
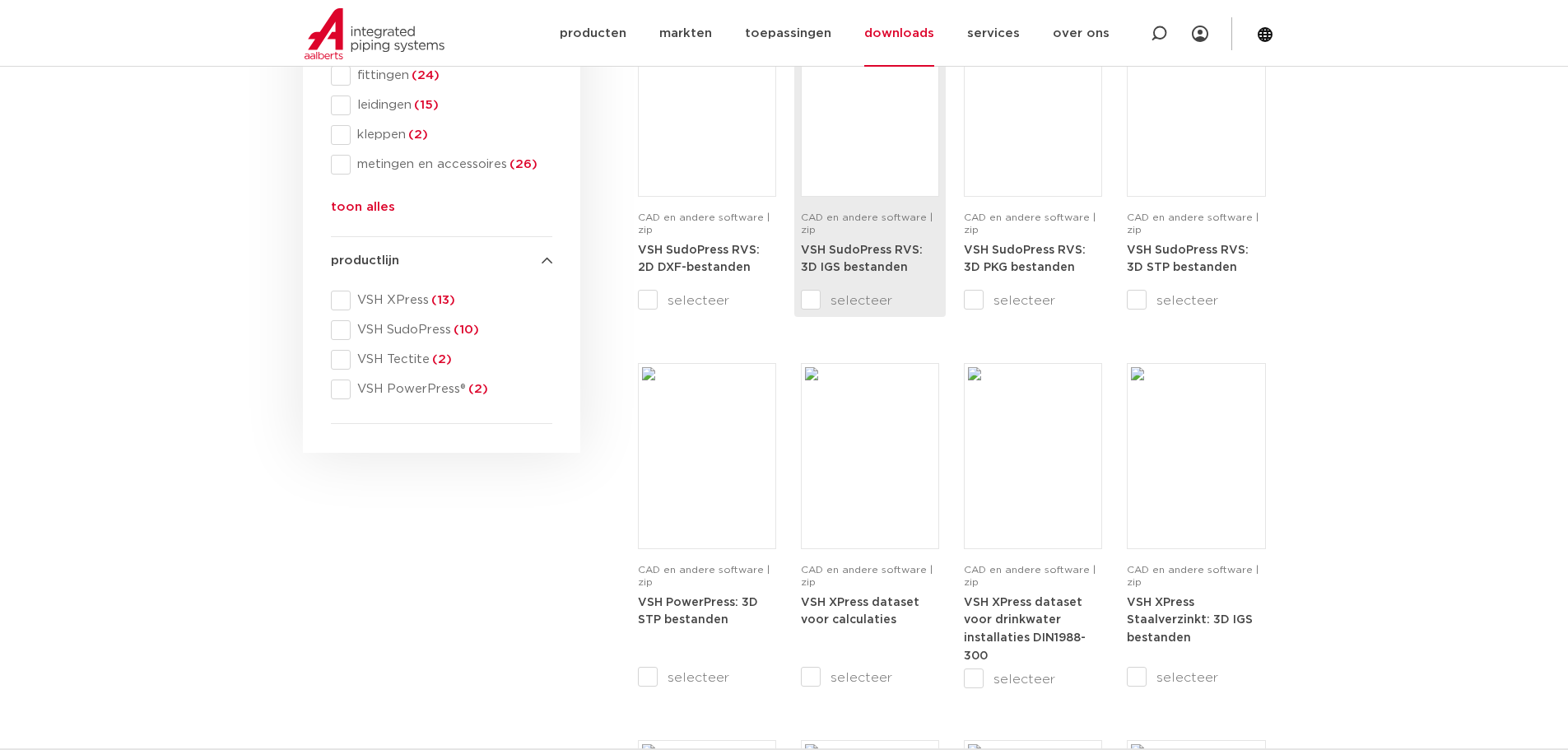
scroll to position [1071, 0]
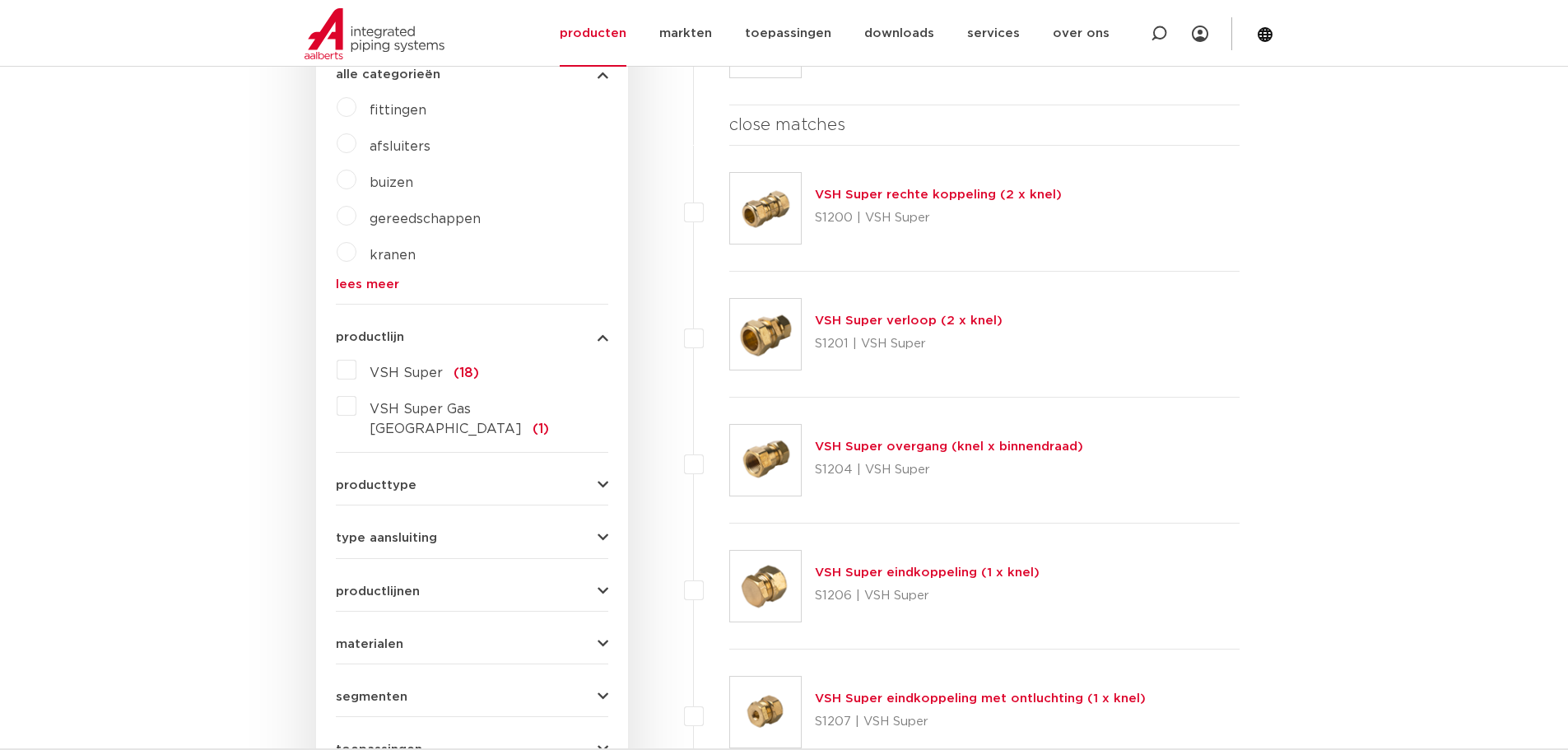
scroll to position [412, 0]
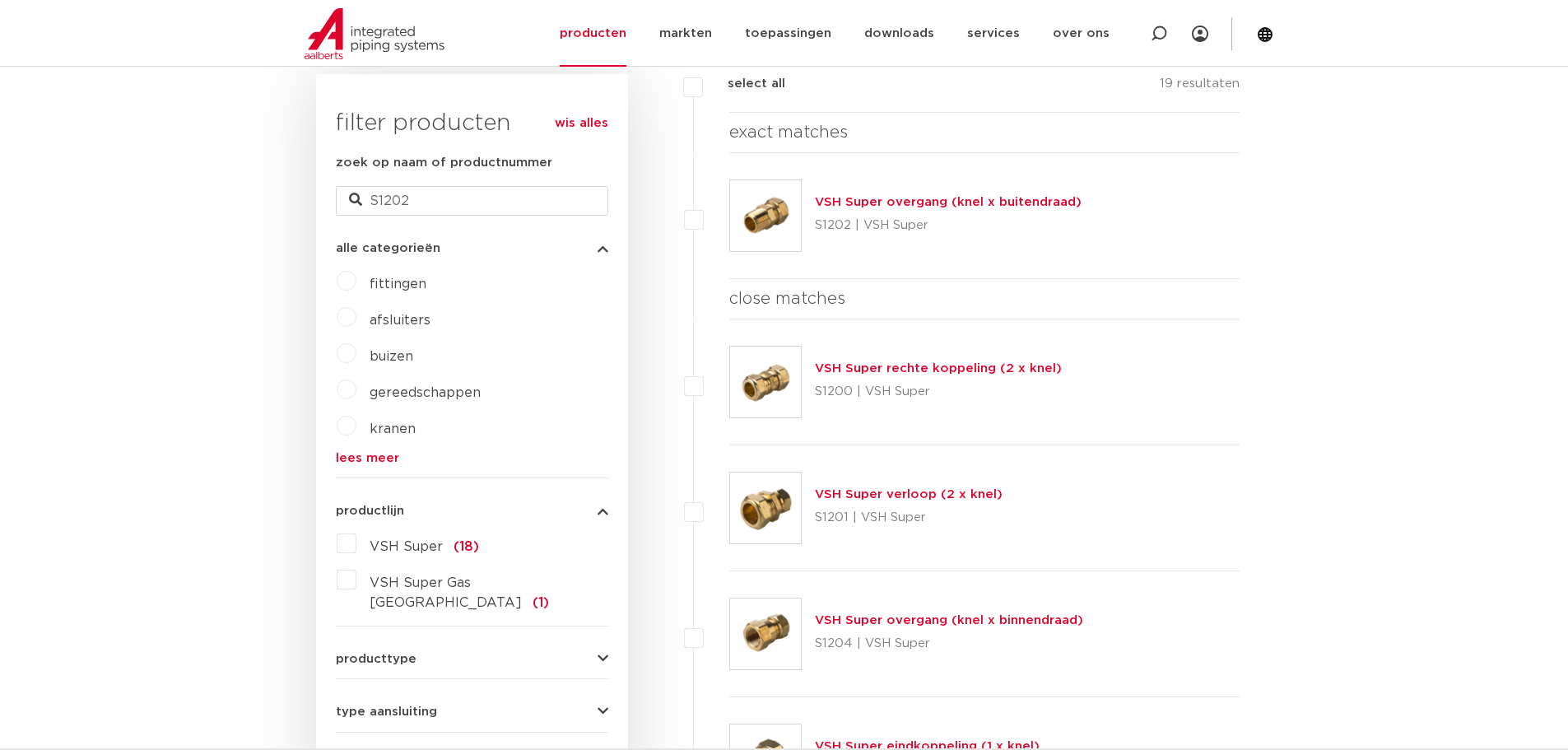
click at [941, 202] on link "VSH Super overgang (knel x buitendraad)" at bounding box center [948, 202] width 267 height 13
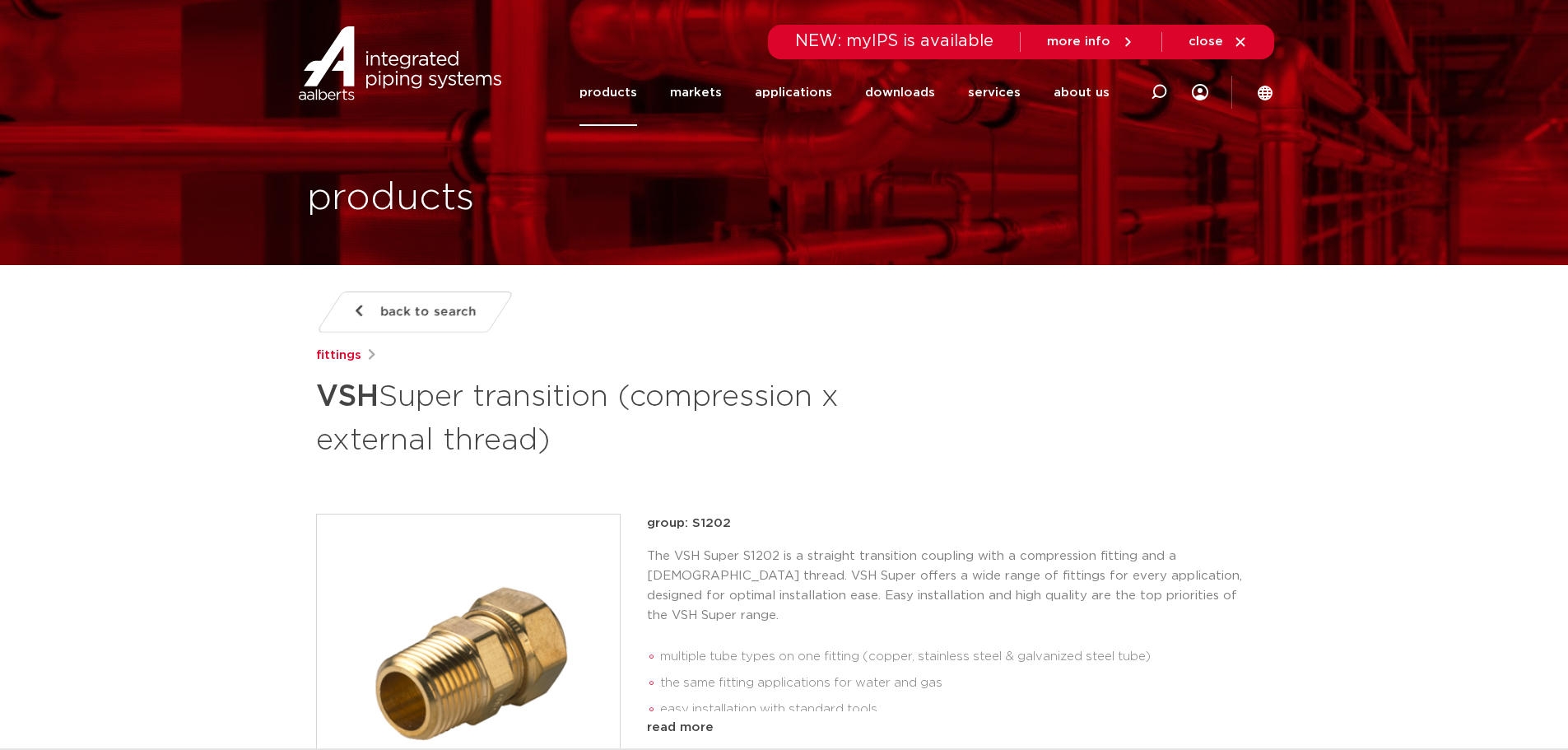
click at [346, 159] on div "products" at bounding box center [784, 133] width 980 height 265
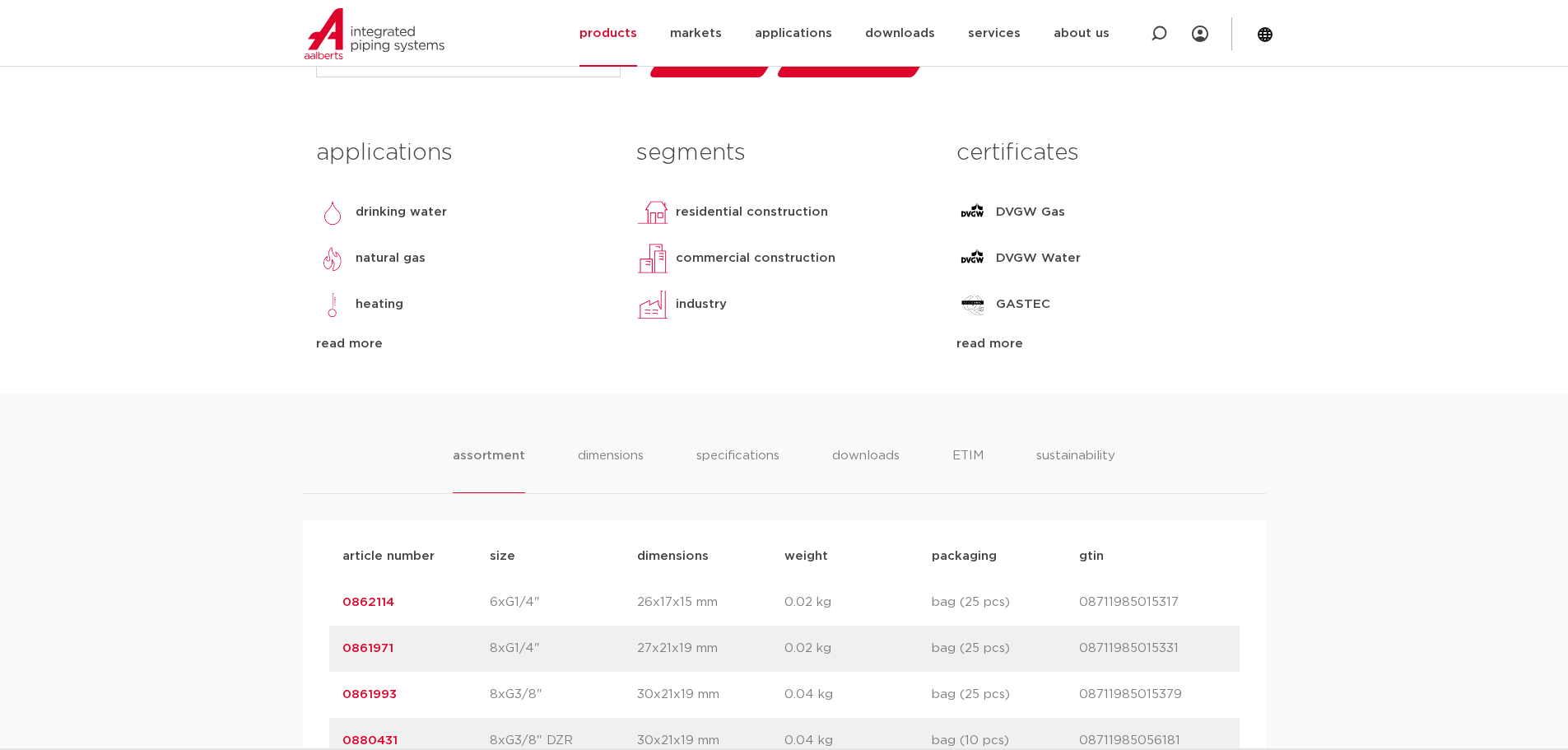
scroll to position [989, 0]
